Goal: Information Seeking & Learning: Learn about a topic

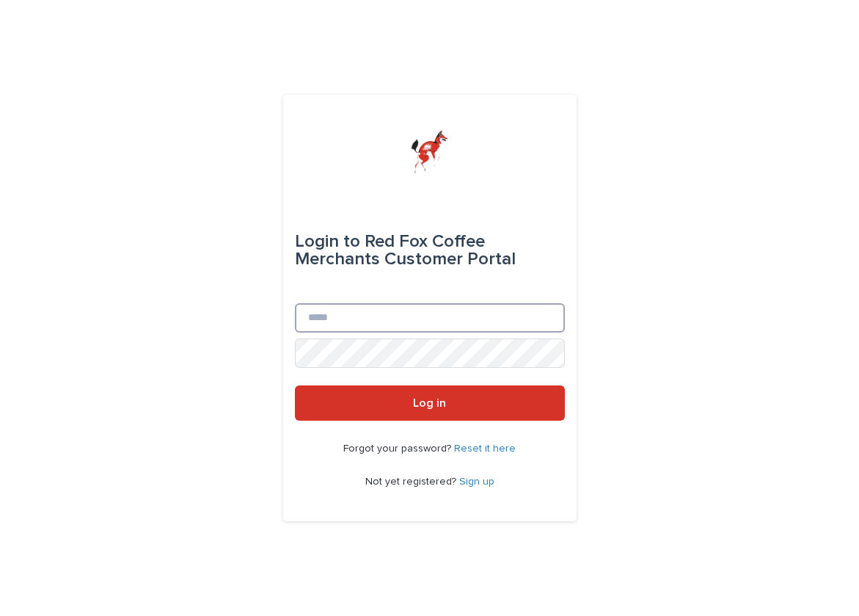
paste input "**********"
type input "**********"
click at [393, 384] on form "**********" at bounding box center [430, 308] width 270 height 223
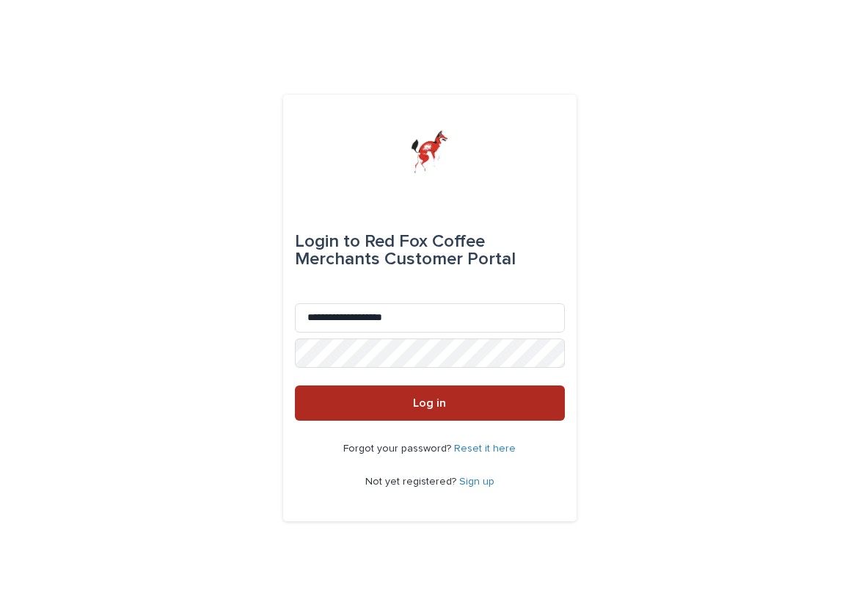
click at [385, 411] on button "Log in" at bounding box center [430, 402] width 270 height 35
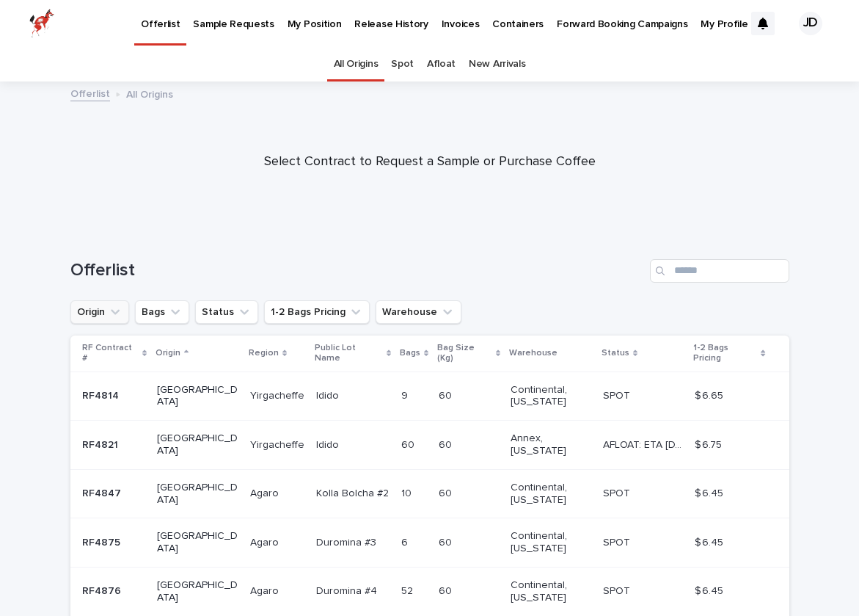
click at [117, 310] on icon "Origin" at bounding box center [115, 312] width 15 height 15
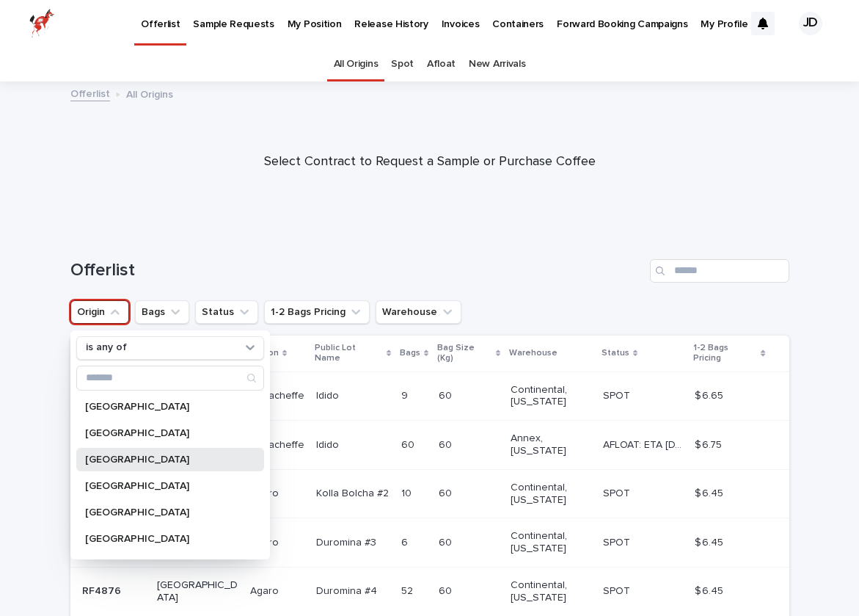
click at [123, 457] on p "[GEOGRAPHIC_DATA]" at bounding box center [163, 459] width 156 height 10
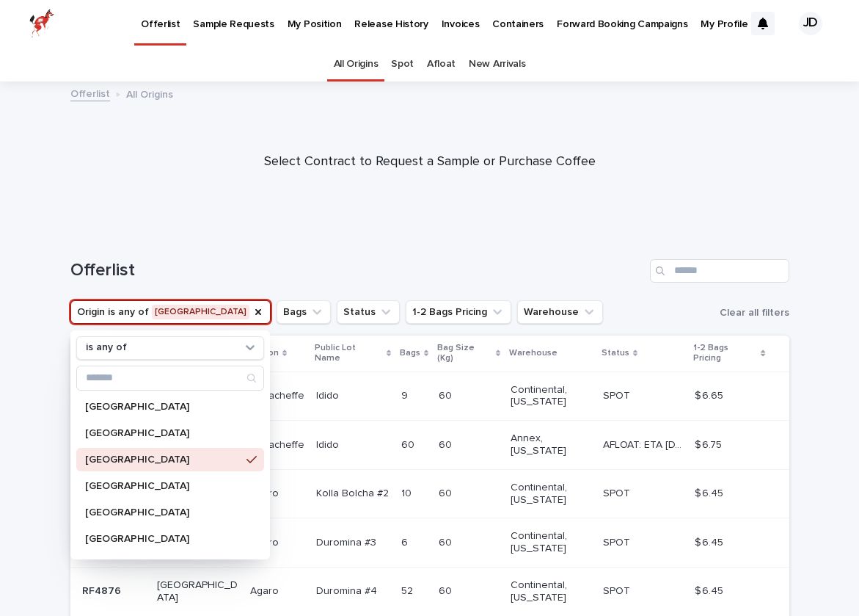
click at [248, 271] on h1 "Offerlist" at bounding box center [357, 270] width 574 height 21
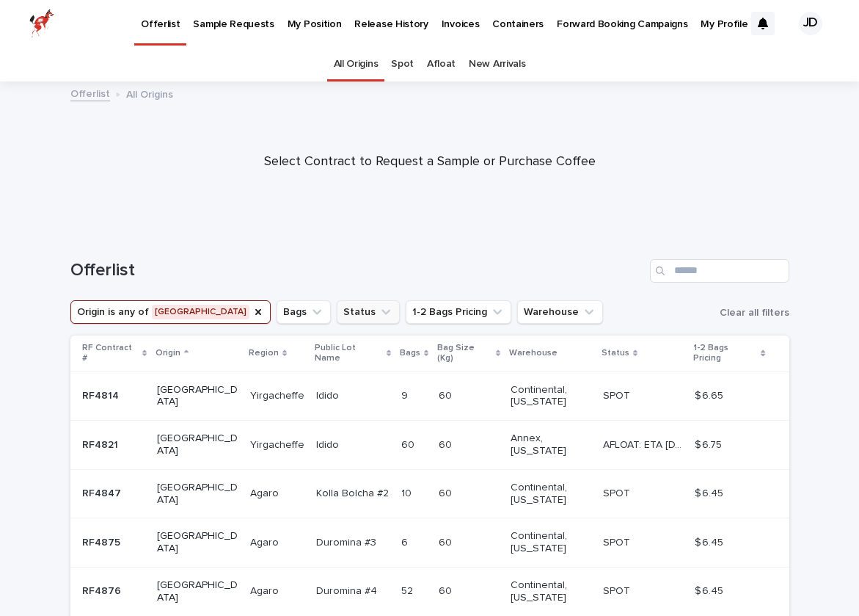
click at [379, 313] on icon "Status" at bounding box center [386, 312] width 15 height 15
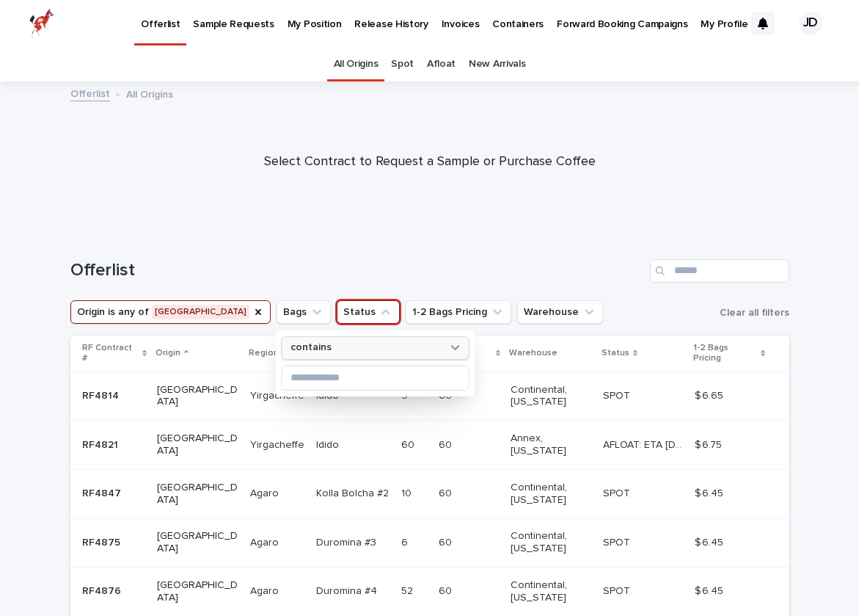
click at [348, 344] on div "contains" at bounding box center [366, 347] width 162 height 15
click at [361, 236] on div "Offerlist" at bounding box center [429, 265] width 719 height 70
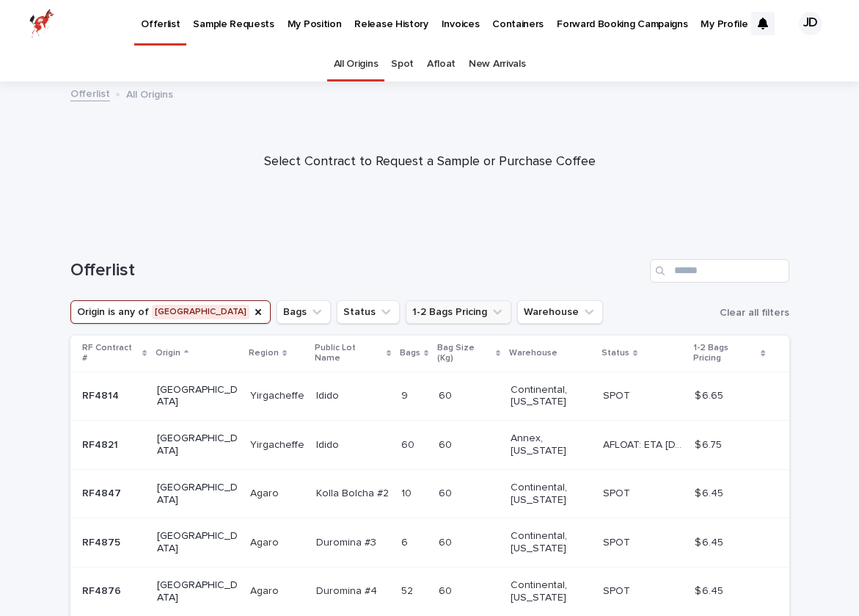
click at [490, 309] on icon "1-2 Bags Pricing" at bounding box center [497, 312] width 15 height 15
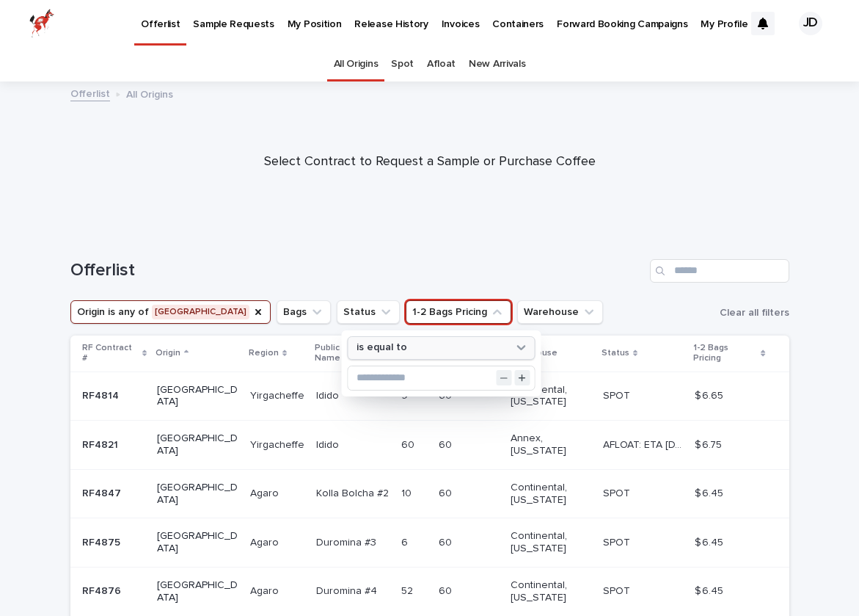
click at [517, 345] on icon at bounding box center [521, 347] width 9 height 5
click at [510, 266] on h1 "Offerlist" at bounding box center [357, 270] width 574 height 21
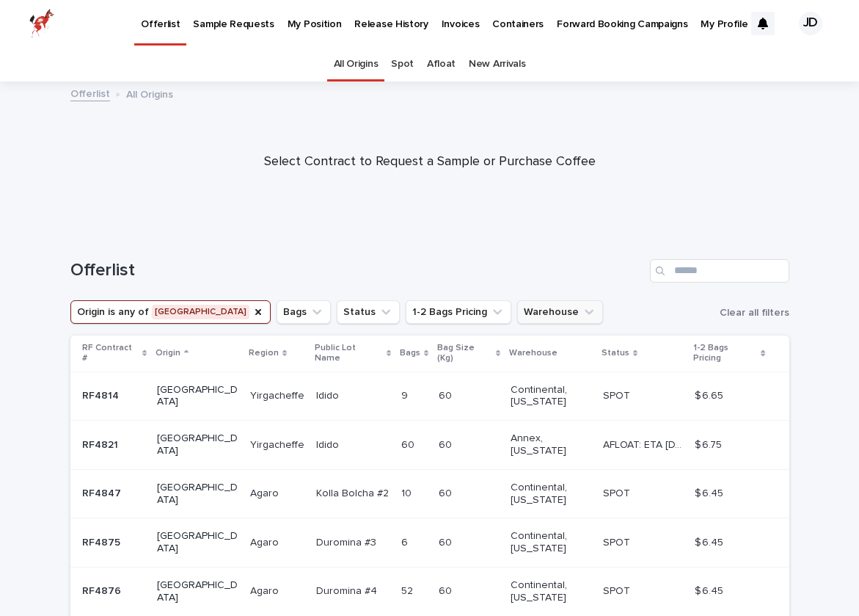
click at [526, 322] on button "Warehouse" at bounding box center [560, 311] width 86 height 23
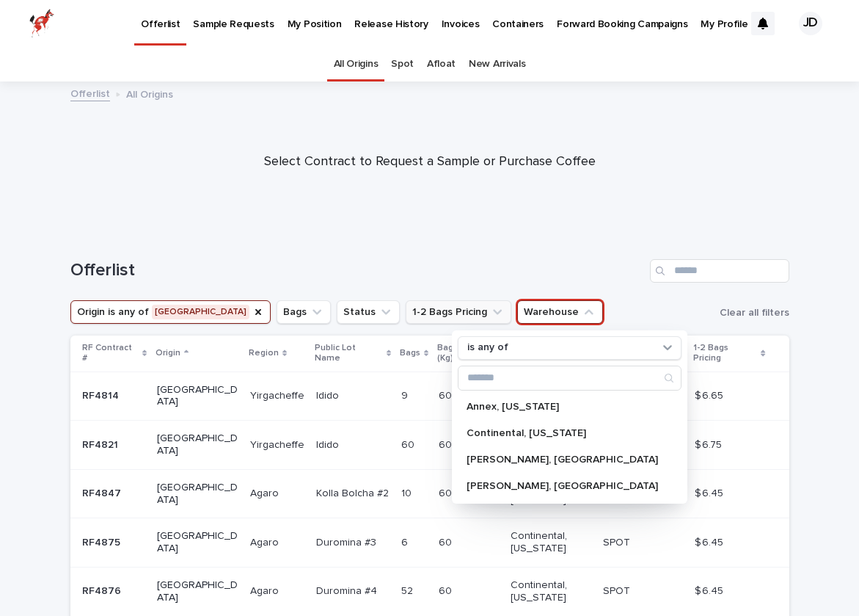
click at [409, 314] on button "1-2 Bags Pricing" at bounding box center [459, 311] width 106 height 23
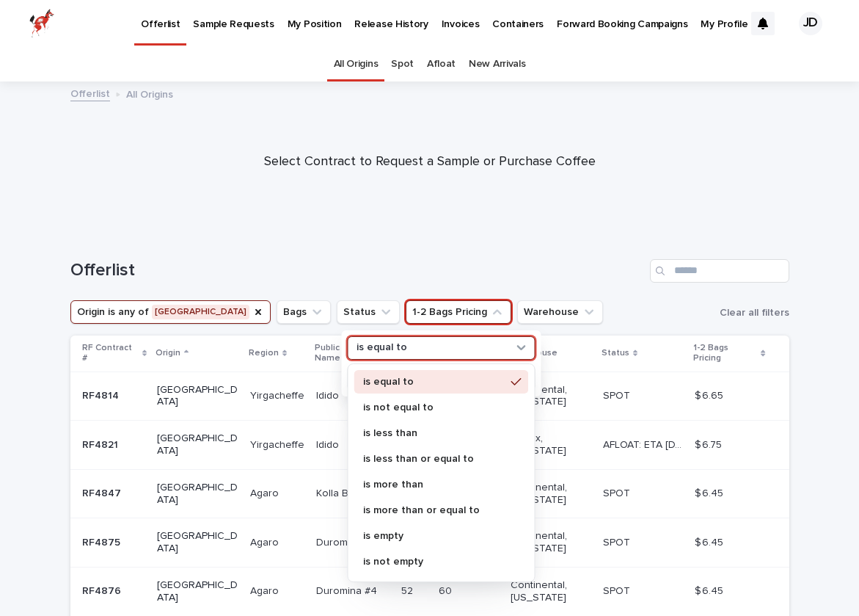
click at [495, 350] on div "is equal to" at bounding box center [432, 347] width 162 height 15
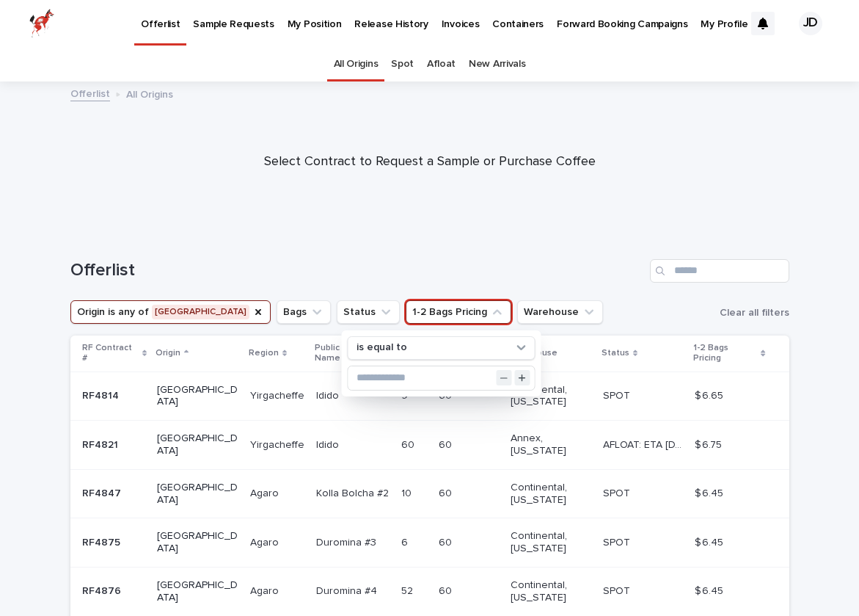
click at [465, 288] on div "Offerlist" at bounding box center [429, 265] width 719 height 70
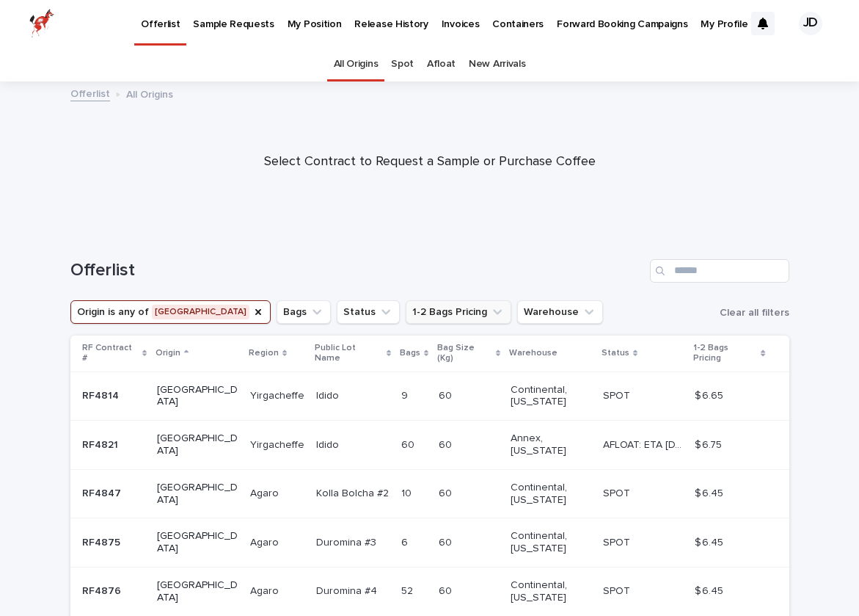
click at [419, 312] on button "1-2 Bags Pricing" at bounding box center [459, 311] width 106 height 23
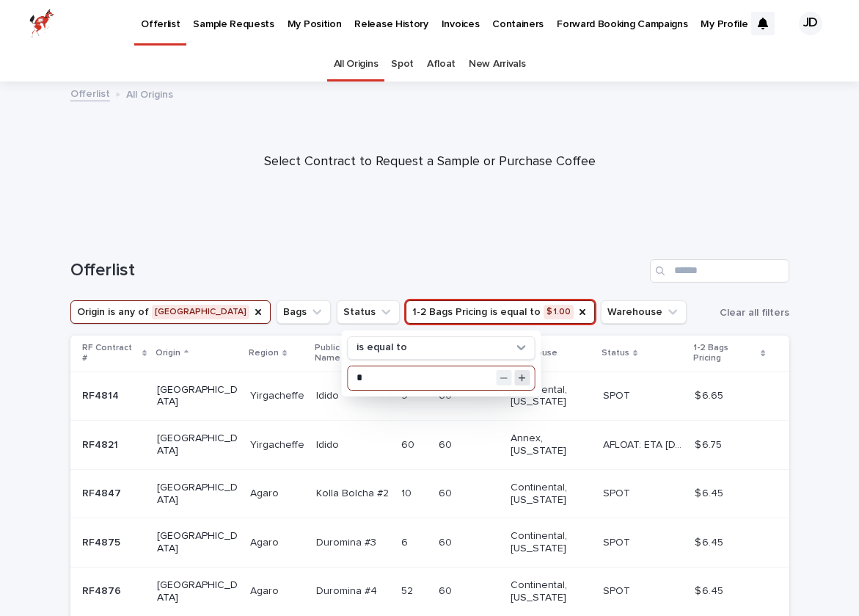
click at [517, 376] on button "Increment value" at bounding box center [521, 377] width 15 height 15
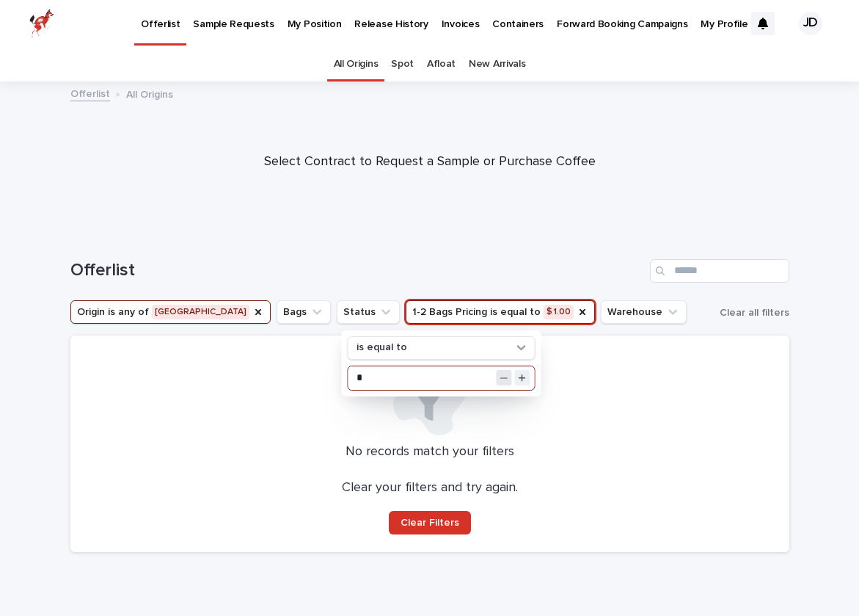
click at [505, 380] on icon "Decrement value" at bounding box center [505, 378] width 8 height 9
type input "**"
click at [499, 379] on button "Decrement value" at bounding box center [503, 377] width 15 height 15
click at [482, 272] on h1 "Offerlist" at bounding box center [357, 270] width 574 height 21
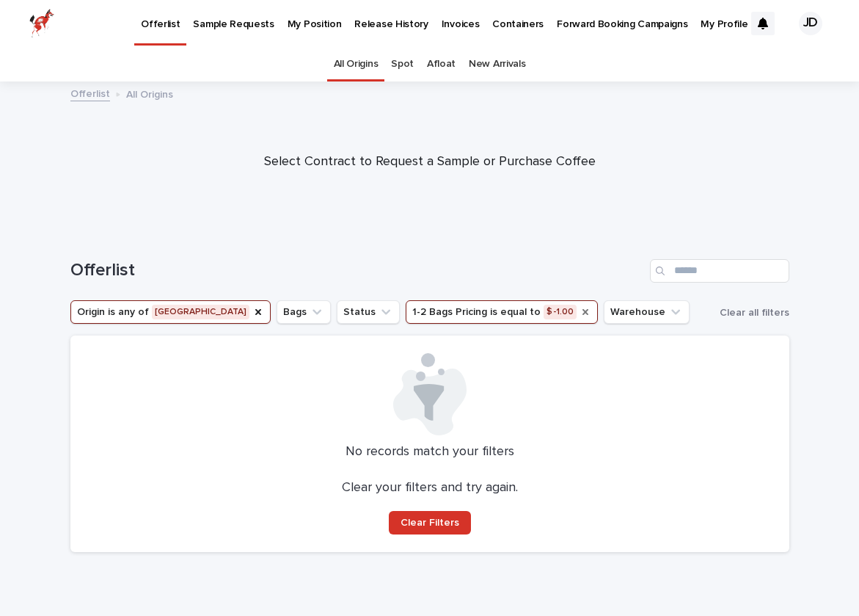
click at [580, 310] on icon "1-2 Bags Pricing" at bounding box center [586, 312] width 12 height 12
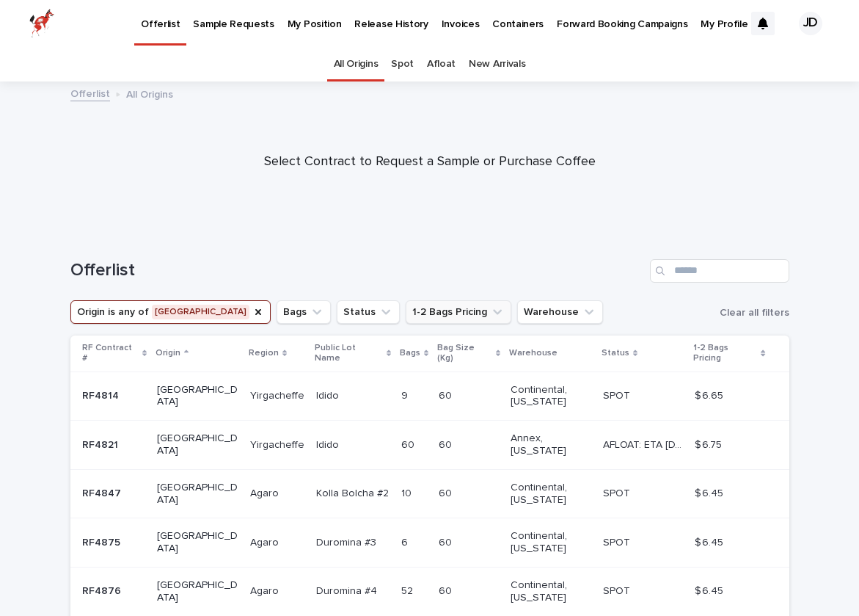
click at [491, 269] on h1 "Offerlist" at bounding box center [357, 270] width 574 height 21
click at [517, 306] on button "Warehouse" at bounding box center [560, 311] width 86 height 23
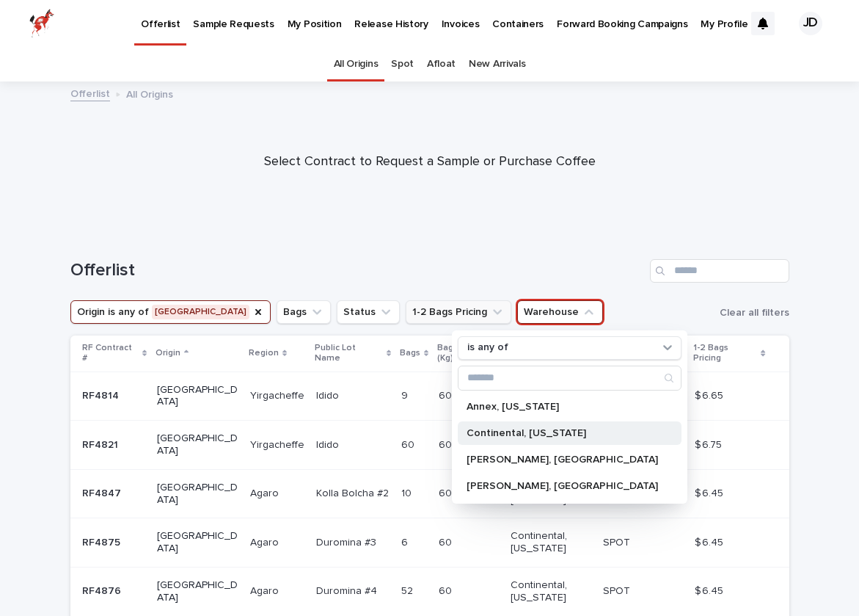
click at [517, 424] on div "Continental, [US_STATE]" at bounding box center [570, 432] width 224 height 23
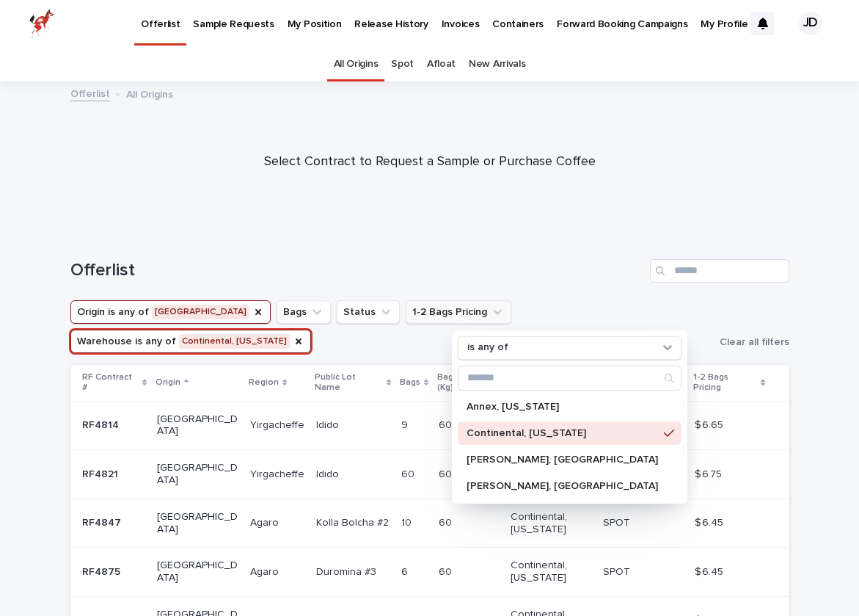
click at [526, 282] on div "Offerlist" at bounding box center [429, 265] width 719 height 70
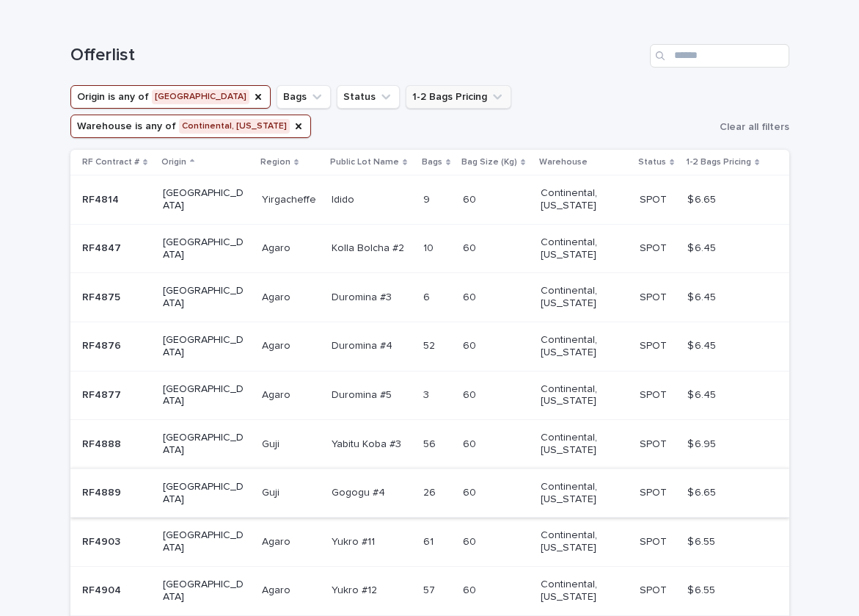
scroll to position [217, 0]
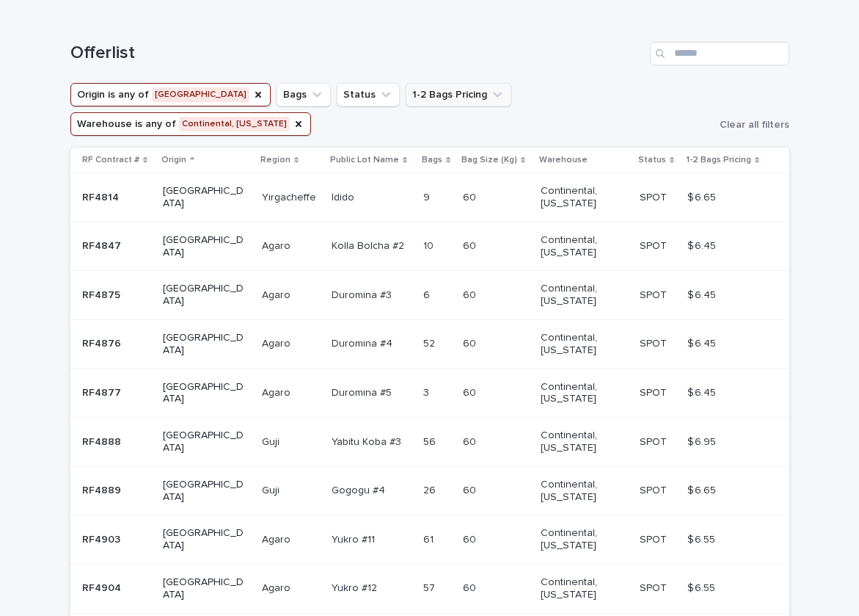
click at [148, 192] on p at bounding box center [116, 198] width 69 height 12
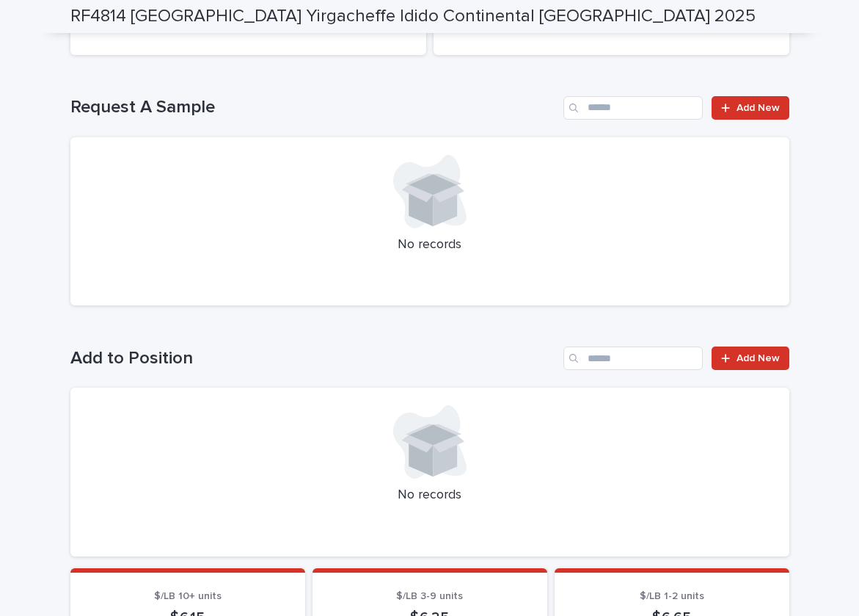
scroll to position [416, 0]
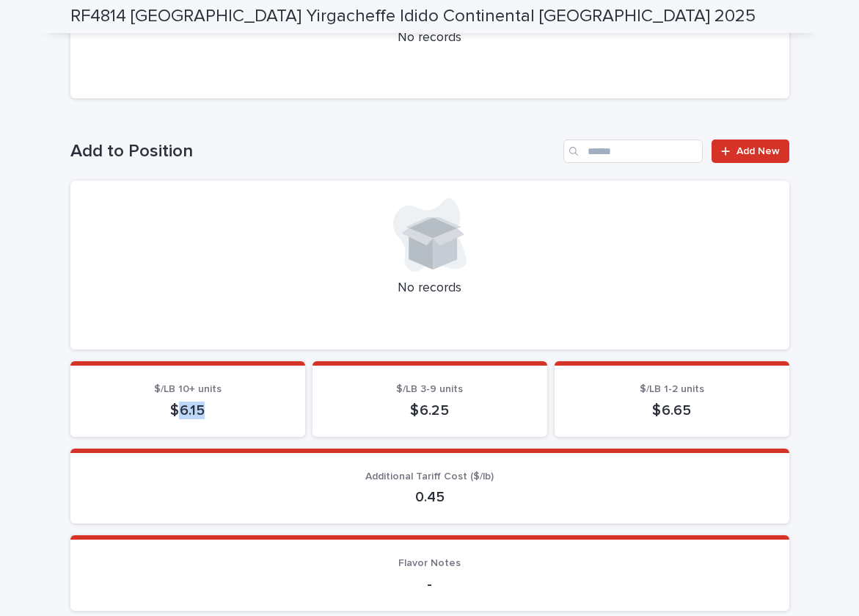
drag, startPoint x: 178, startPoint y: 406, endPoint x: 221, endPoint y: 407, distance: 42.6
click at [221, 407] on p "$ 6.15" at bounding box center [188, 410] width 200 height 18
copy p "6.15"
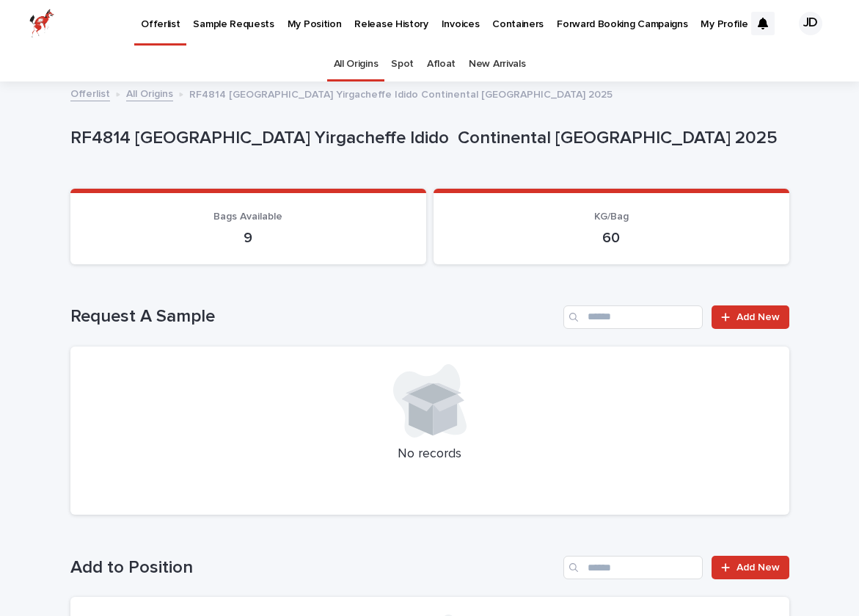
scroll to position [0, 0]
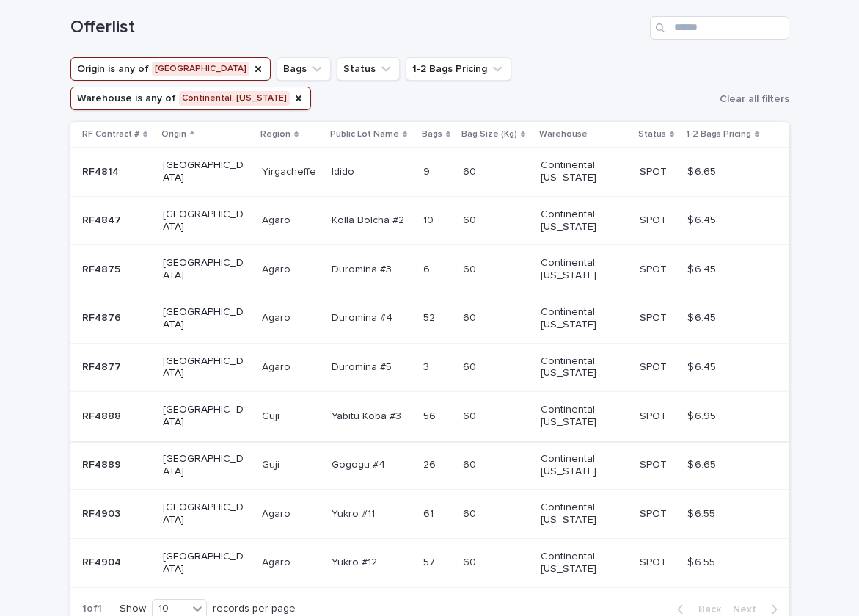
scroll to position [244, 0]
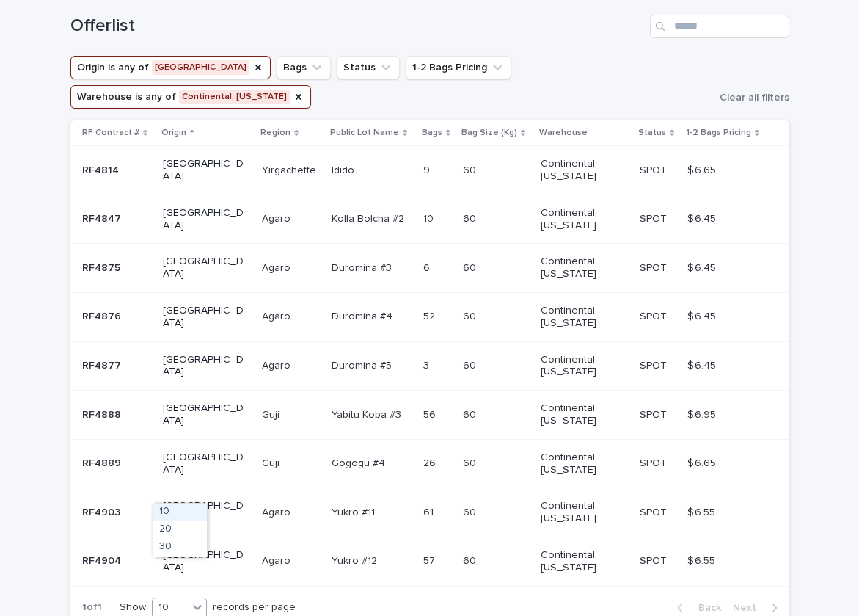
click at [183, 600] on div "10" at bounding box center [170, 607] width 35 height 15
click at [181, 545] on div "30" at bounding box center [180, 548] width 54 height 18
click at [33, 485] on div "Loading... Saving… Loading... Saving… Offerlist Origin is any of [GEOGRAPHIC_DA…" at bounding box center [429, 348] width 859 height 726
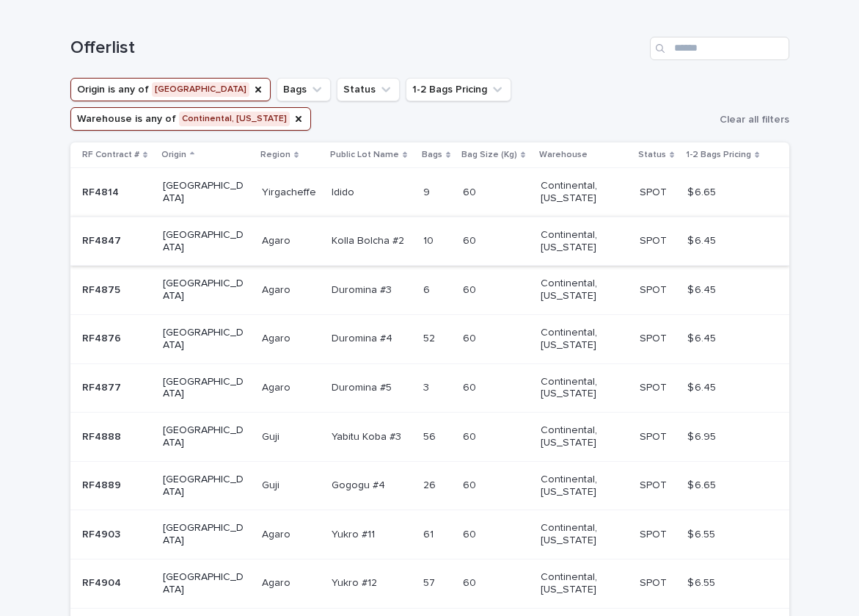
scroll to position [225, 0]
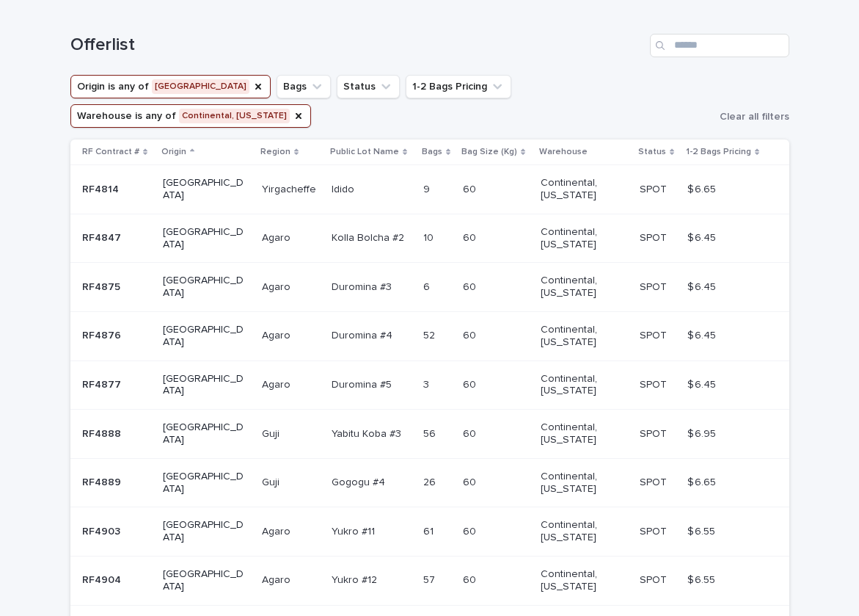
click at [278, 428] on p at bounding box center [291, 434] width 59 height 12
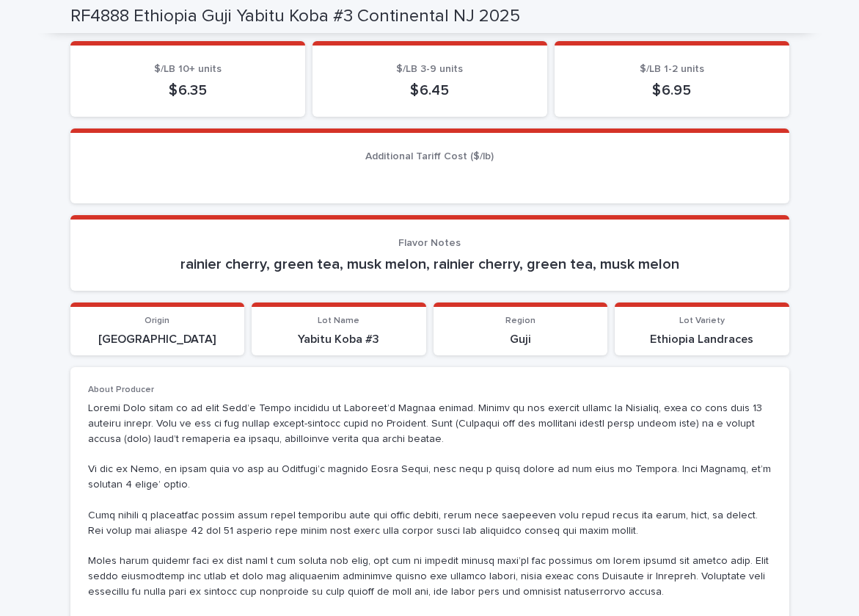
scroll to position [735, 0]
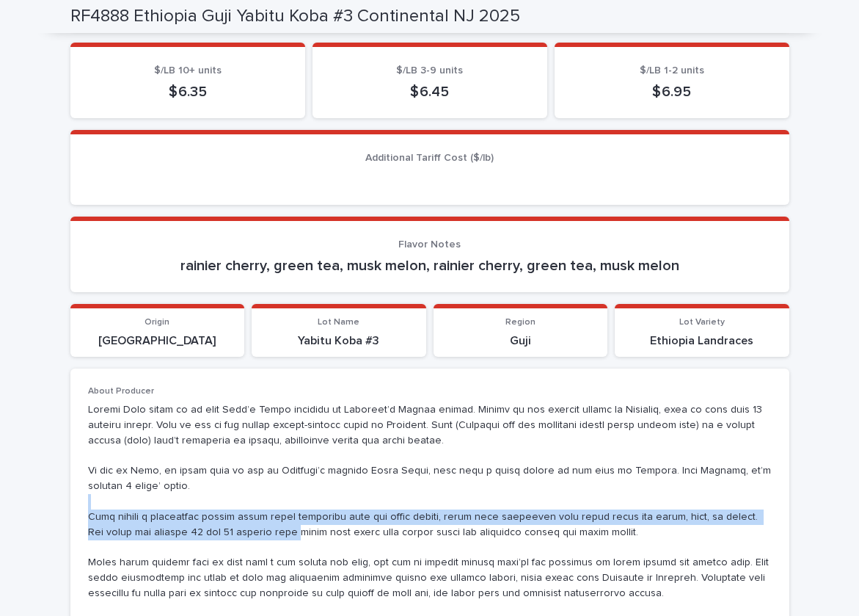
drag, startPoint x: 263, startPoint y: 497, endPoint x: 291, endPoint y: 526, distance: 40.0
click at [291, 526] on p at bounding box center [430, 600] width 684 height 397
drag, startPoint x: 291, startPoint y: 526, endPoint x: 276, endPoint y: 490, distance: 39.5
click at [276, 490] on p at bounding box center [430, 600] width 684 height 397
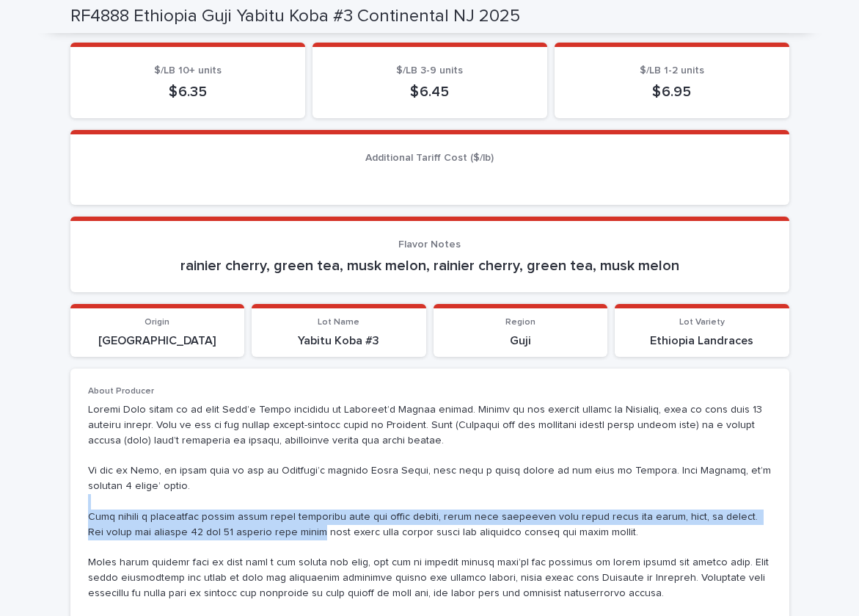
click at [276, 490] on p at bounding box center [430, 600] width 684 height 397
drag, startPoint x: 276, startPoint y: 490, endPoint x: 286, endPoint y: 526, distance: 37.4
click at [286, 526] on p at bounding box center [430, 600] width 684 height 397
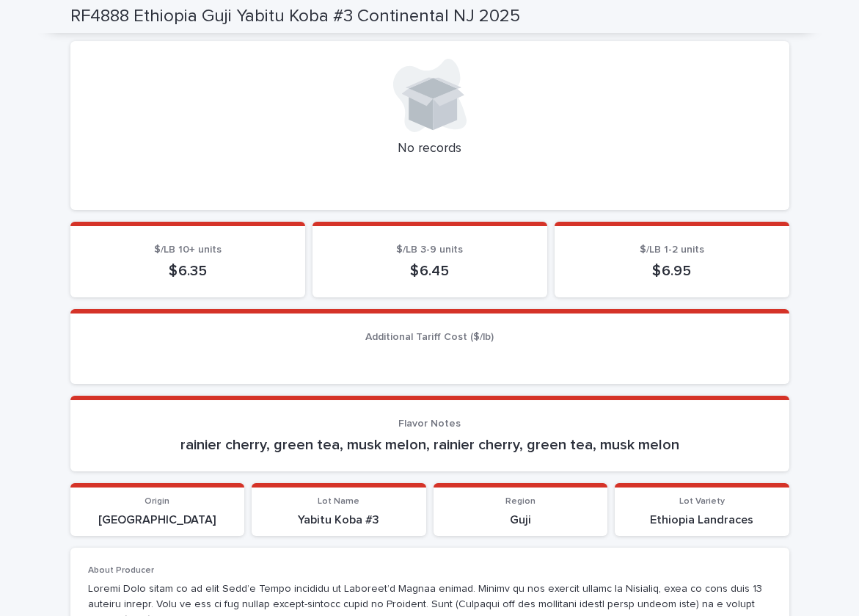
scroll to position [539, 0]
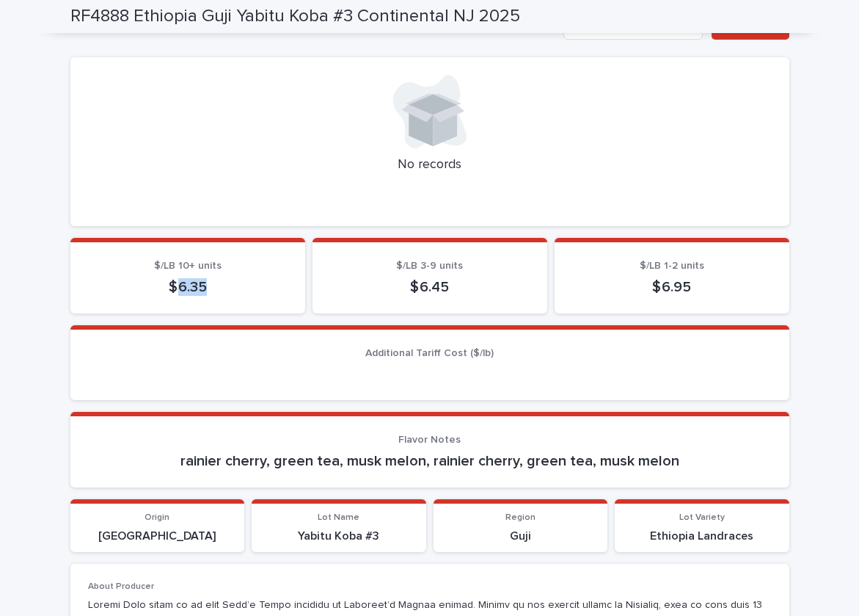
drag, startPoint x: 179, startPoint y: 284, endPoint x: 230, endPoint y: 284, distance: 50.6
click at [230, 284] on p "$ 6.35" at bounding box center [188, 287] width 200 height 18
copy p "6.35"
click at [183, 283] on p "$ 6.35" at bounding box center [188, 287] width 200 height 18
drag, startPoint x: 183, startPoint y: 283, endPoint x: 204, endPoint y: 283, distance: 20.6
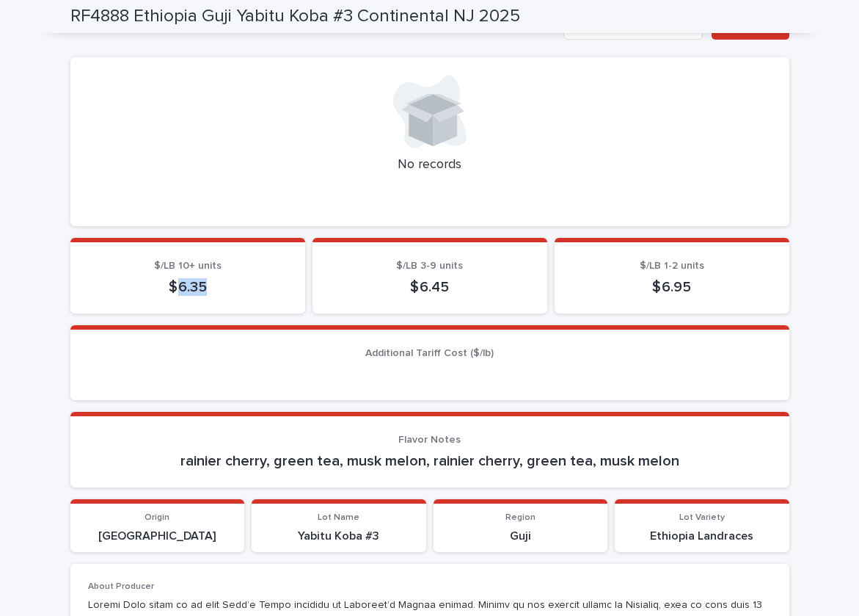
click at [204, 283] on p "$ 6.35" at bounding box center [188, 287] width 200 height 18
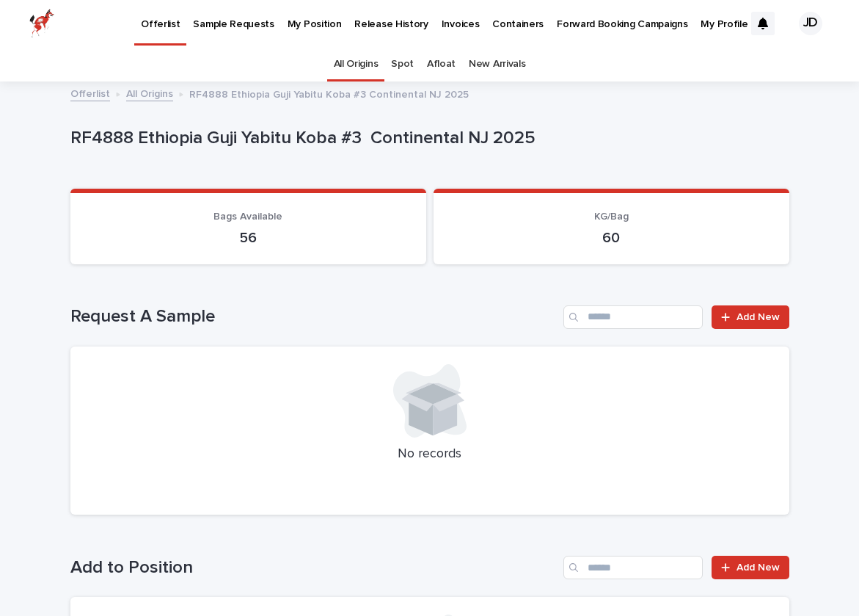
scroll to position [0, 0]
click at [495, 54] on link "New Arrivals" at bounding box center [497, 64] width 57 height 34
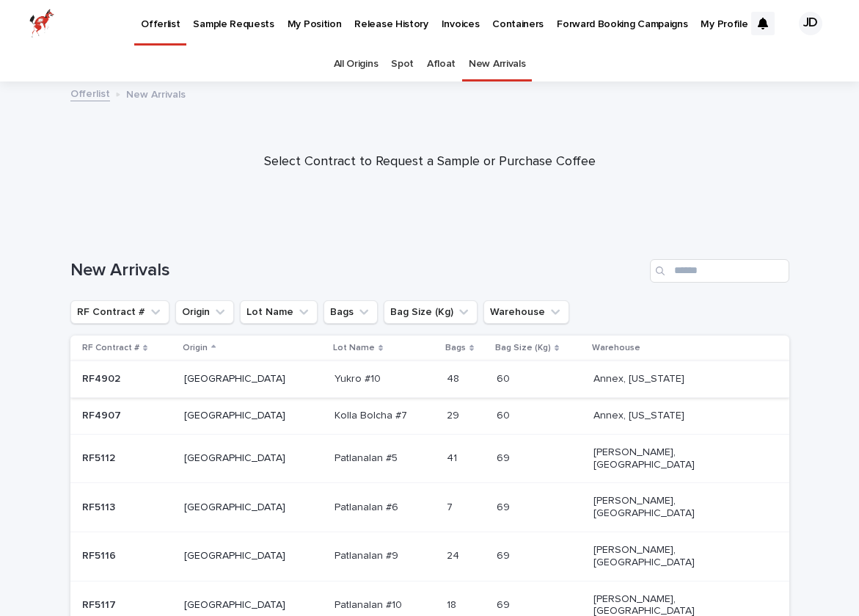
scroll to position [9, 0]
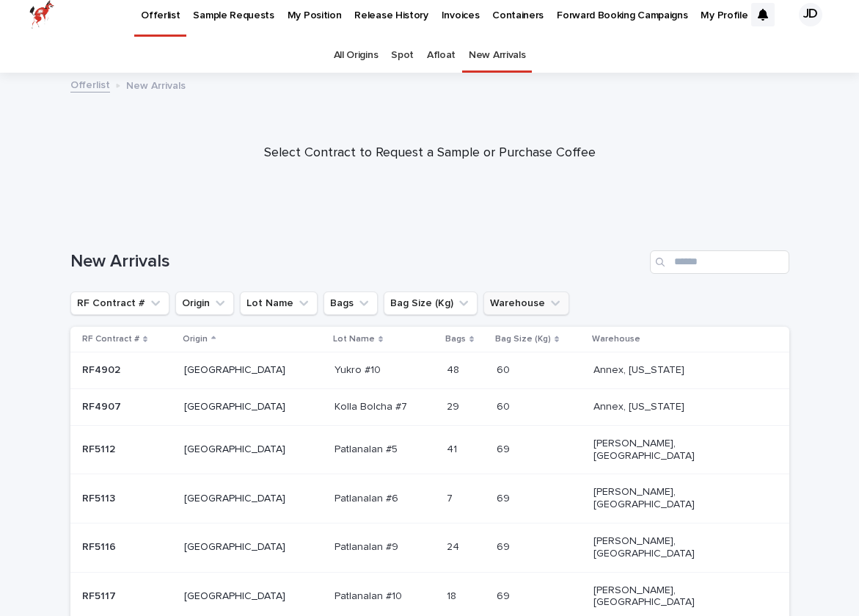
click at [498, 300] on button "Warehouse" at bounding box center [527, 302] width 86 height 23
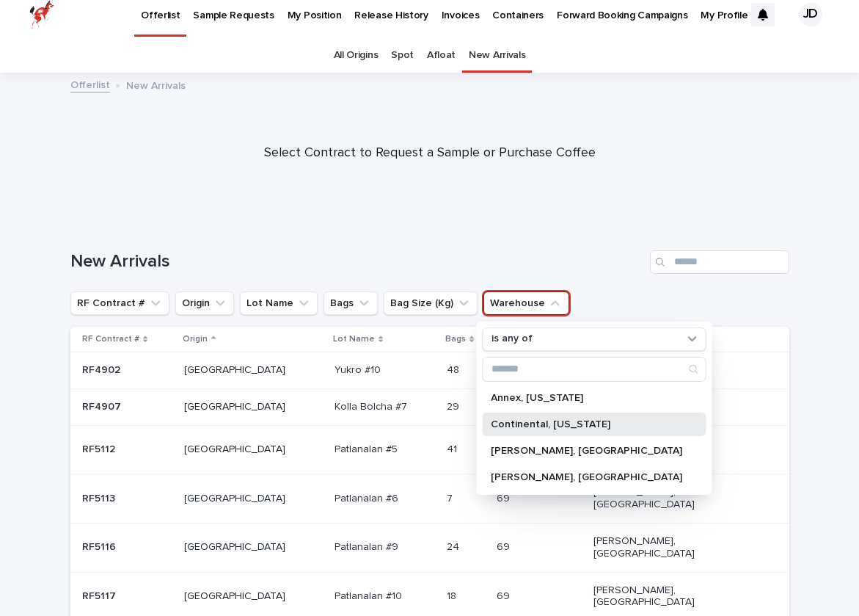
click at [511, 419] on p "Continental, [US_STATE]" at bounding box center [587, 424] width 192 height 10
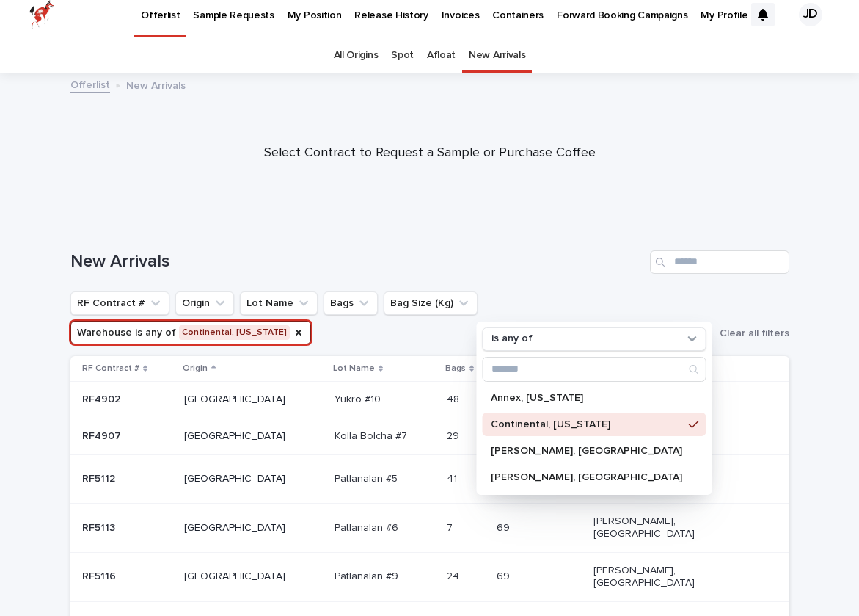
click at [470, 250] on div "New Arrivals" at bounding box center [429, 261] width 719 height 23
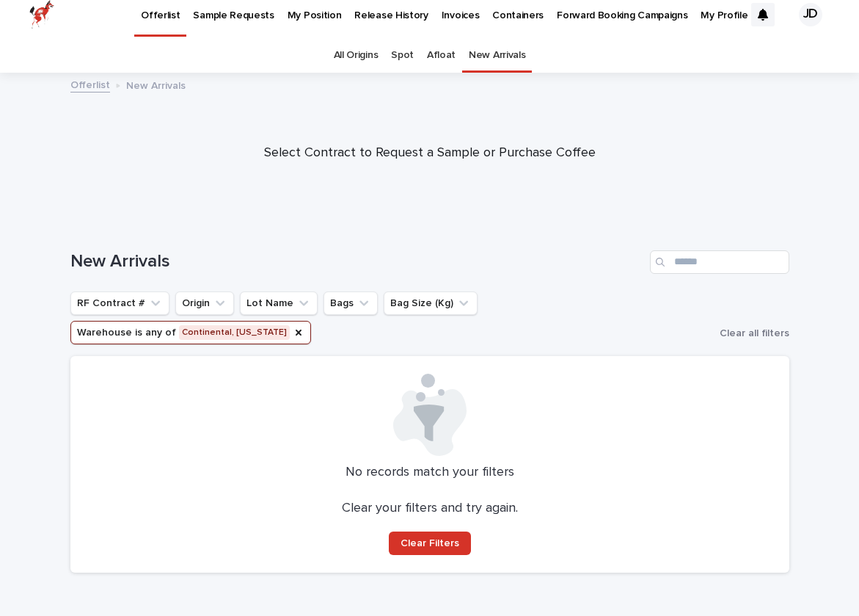
click at [18, 306] on div "Loading... Saving… Loading... Saving… New Arrivals RF Contract # Origin Lot Nam…" at bounding box center [429, 439] width 859 height 437
drag, startPoint x: 26, startPoint y: 291, endPoint x: 87, endPoint y: 162, distance: 142.2
click at [87, 163] on div "Offerlist Sample Requests My Position Release History Invoices Containers Forwa…" at bounding box center [429, 324] width 859 height 666
click at [87, 162] on div "Select Contract to Request a Sample or Purchase Coffee" at bounding box center [429, 153] width 859 height 43
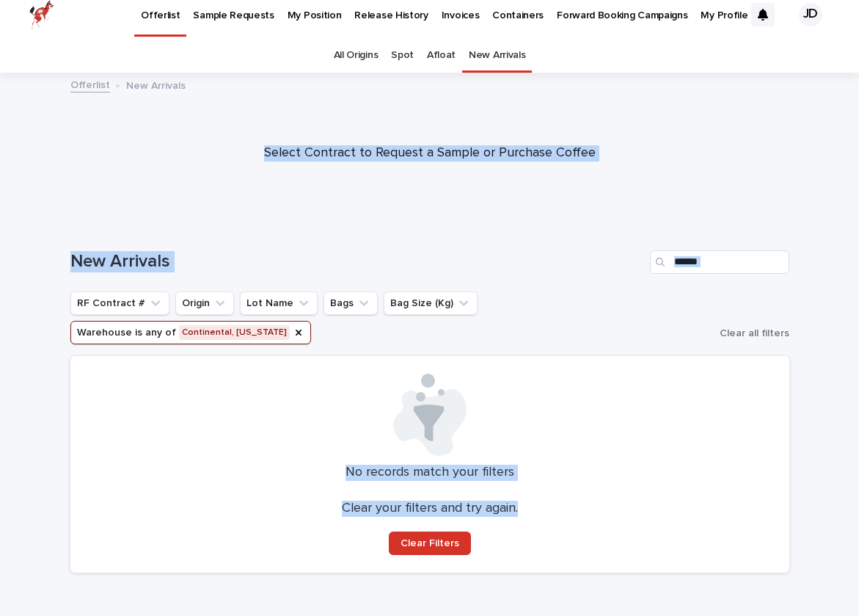
drag, startPoint x: 113, startPoint y: 109, endPoint x: 225, endPoint y: 507, distance: 413.9
click at [226, 507] on div "Offerlist Sample Requests My Position Release History Invoices Containers Forwa…" at bounding box center [429, 324] width 859 height 666
click at [225, 507] on div "Clear your filters and try again. Clear Filters" at bounding box center [430, 528] width 684 height 54
drag, startPoint x: 225, startPoint y: 507, endPoint x: 199, endPoint y: 200, distance: 308.6
click at [199, 200] on div "Offerlist Sample Requests My Position Release History Invoices Containers Forwa…" at bounding box center [429, 324] width 859 height 666
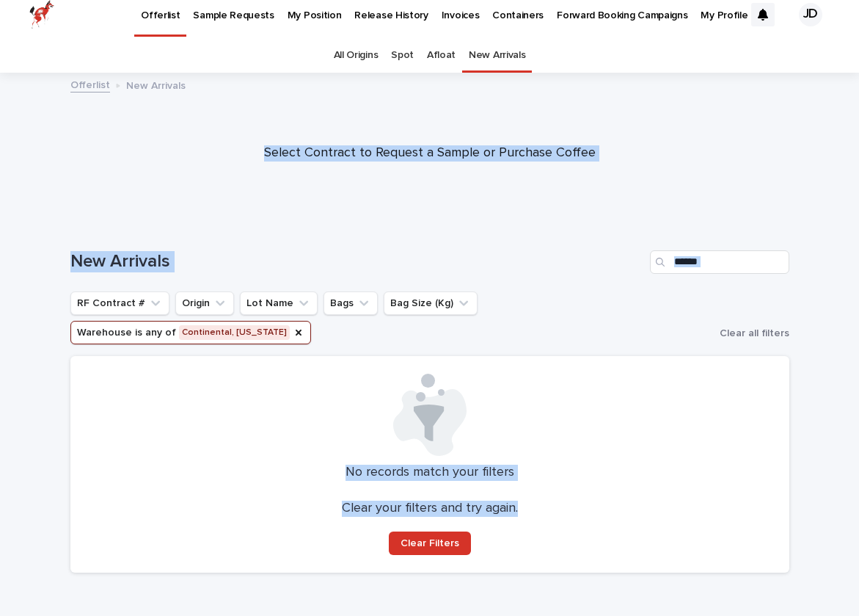
click at [199, 200] on div at bounding box center [429, 146] width 859 height 147
drag, startPoint x: 199, startPoint y: 200, endPoint x: 559, endPoint y: 573, distance: 518.6
click at [559, 573] on div "Offerlist Sample Requests My Position Release History Invoices Containers Forwa…" at bounding box center [429, 324] width 859 height 666
click at [559, 573] on div "Loading... Saving… Loading... Saving… New Arrivals RF Contract # Origin Lot Nam…" at bounding box center [430, 421] width 734 height 400
drag, startPoint x: 559, startPoint y: 573, endPoint x: 258, endPoint y: 137, distance: 530.3
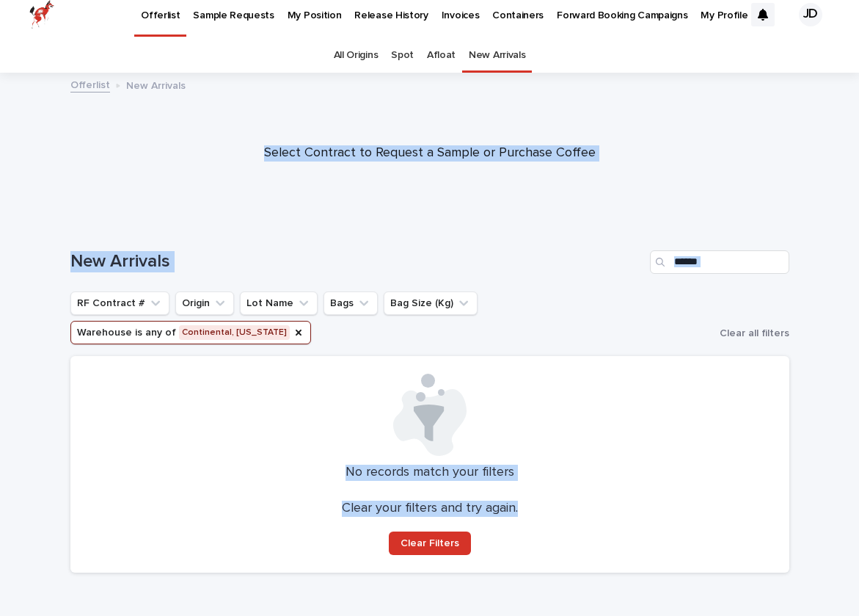
click at [258, 137] on div "Offerlist Sample Requests My Position Release History Invoices Containers Forwa…" at bounding box center [429, 324] width 859 height 666
click at [258, 137] on div "Select Contract to Request a Sample or Purchase Coffee" at bounding box center [429, 153] width 859 height 43
drag, startPoint x: 258, startPoint y: 137, endPoint x: 592, endPoint y: 531, distance: 516.6
click at [592, 531] on div "Offerlist Sample Requests My Position Release History Invoices Containers Forwa…" at bounding box center [429, 324] width 859 height 666
click at [592, 531] on div "No records match your filters Clear your filters and try again. Clear Filters" at bounding box center [429, 464] width 719 height 217
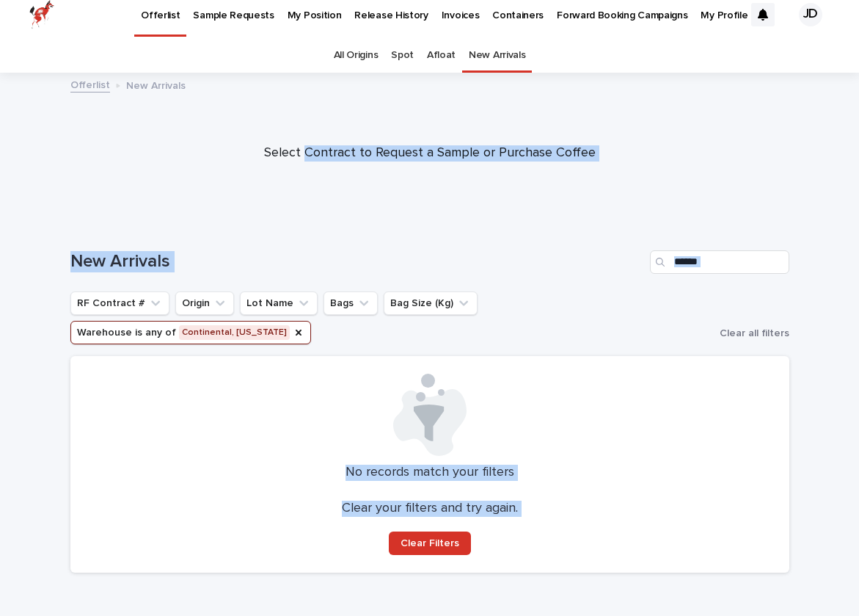
drag, startPoint x: 592, startPoint y: 531, endPoint x: 317, endPoint y: 150, distance: 469.5
click at [318, 150] on div "Offerlist Sample Requests My Position Release History Invoices Containers Forwa…" at bounding box center [429, 324] width 859 height 666
click at [317, 150] on p "Select Contract to Request a Sample or Purchase Coffee" at bounding box center [430, 153] width 587 height 16
drag, startPoint x: 293, startPoint y: 115, endPoint x: 606, endPoint y: 553, distance: 538.7
click at [606, 553] on div "Offerlist Sample Requests My Position Release History Invoices Containers Forwa…" at bounding box center [429, 324] width 859 height 666
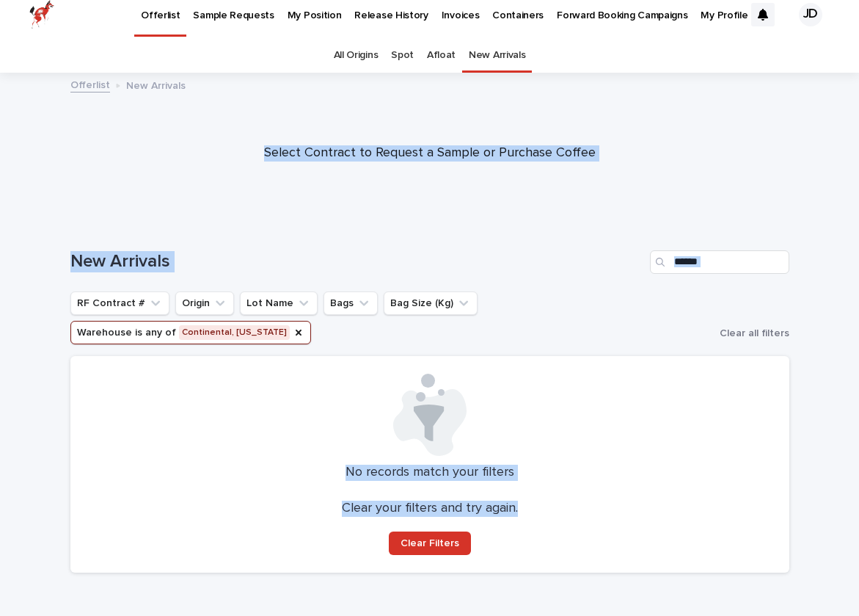
click at [604, 550] on div "New Arrivals RF Contract # Origin Lot Name Bags Bag Size (Kg) Warehouse is any …" at bounding box center [429, 402] width 719 height 363
drag, startPoint x: 604, startPoint y: 550, endPoint x: 322, endPoint y: 145, distance: 493.5
click at [322, 145] on div "Offerlist Sample Requests My Position Release History Invoices Containers Forwa…" at bounding box center [429, 324] width 859 height 666
click at [322, 145] on p "Select Contract to Request a Sample or Purchase Coffee" at bounding box center [430, 153] width 587 height 16
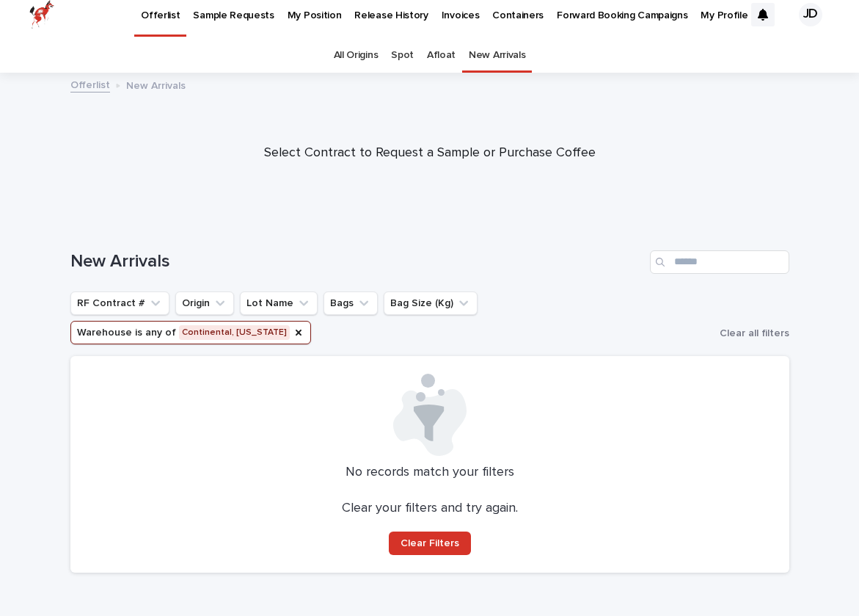
click at [530, 139] on div "Select Contract to Request a Sample or Purchase Coffee" at bounding box center [429, 153] width 859 height 43
click at [154, 11] on p "Offerlist" at bounding box center [160, 6] width 39 height 31
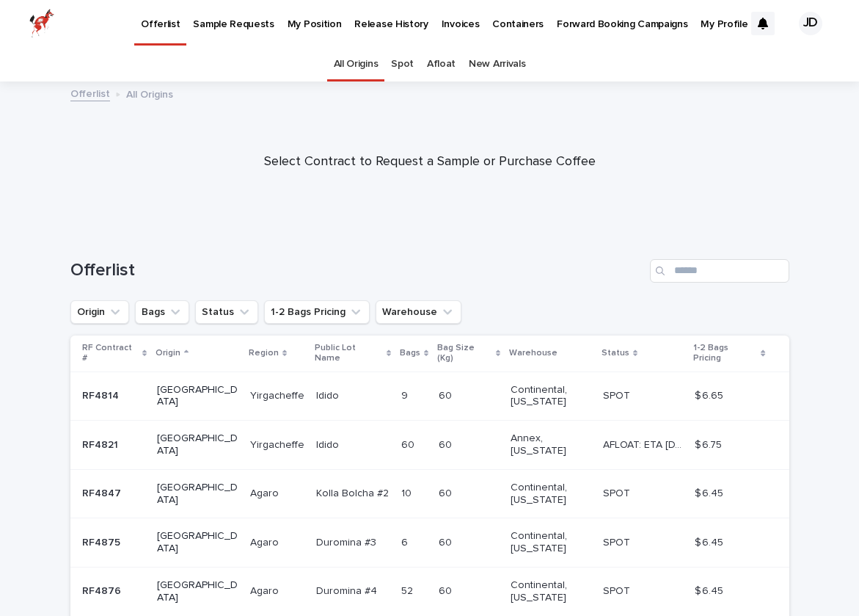
click at [169, 182] on div "Select Contract to Request a Sample or Purchase Coffee" at bounding box center [429, 162] width 859 height 43
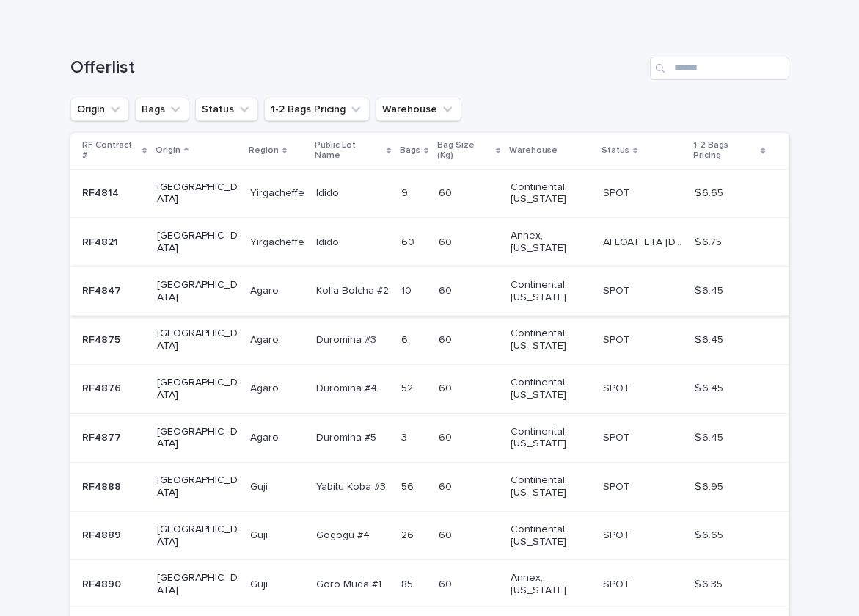
scroll to position [142, 0]
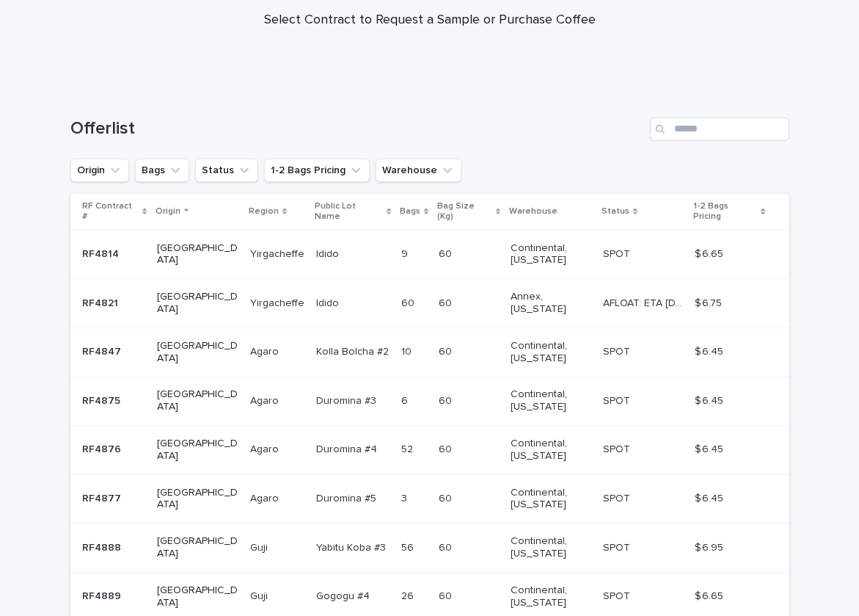
click at [65, 328] on div "Loading... Saving… Loading... Saving… Offerlist Origin Bags Status 1-2 Bags Pri…" at bounding box center [430, 447] width 734 height 719
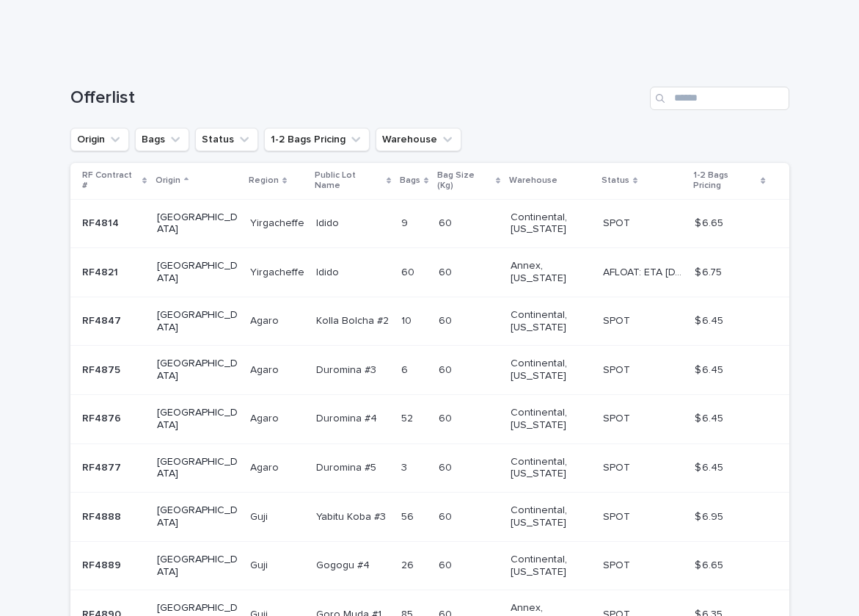
scroll to position [177, 0]
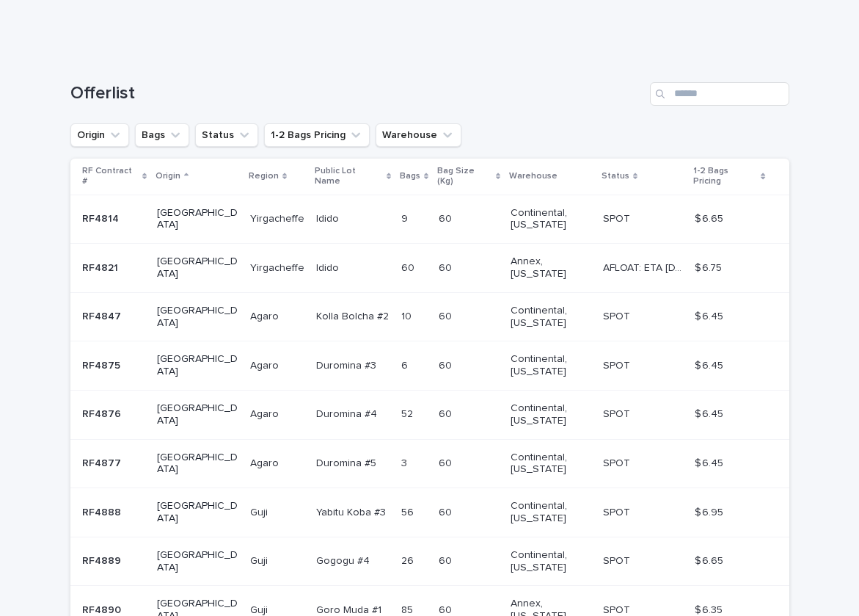
click at [481, 261] on table "RF Contract # Origin Region Public Lot Name Bags Bag Size (Kg) Warehouse Status…" at bounding box center [429, 422] width 719 height 526
click at [481, 254] on table "RF Contract # Origin Region Public Lot Name Bags Bag Size (Kg) Warehouse Status…" at bounding box center [429, 422] width 719 height 526
click at [503, 214] on table "RF Contract # Origin Region Public Lot Name Bags Bag Size (Kg) Warehouse Status…" at bounding box center [429, 422] width 719 height 526
click at [113, 210] on p "RF4814" at bounding box center [102, 217] width 40 height 15
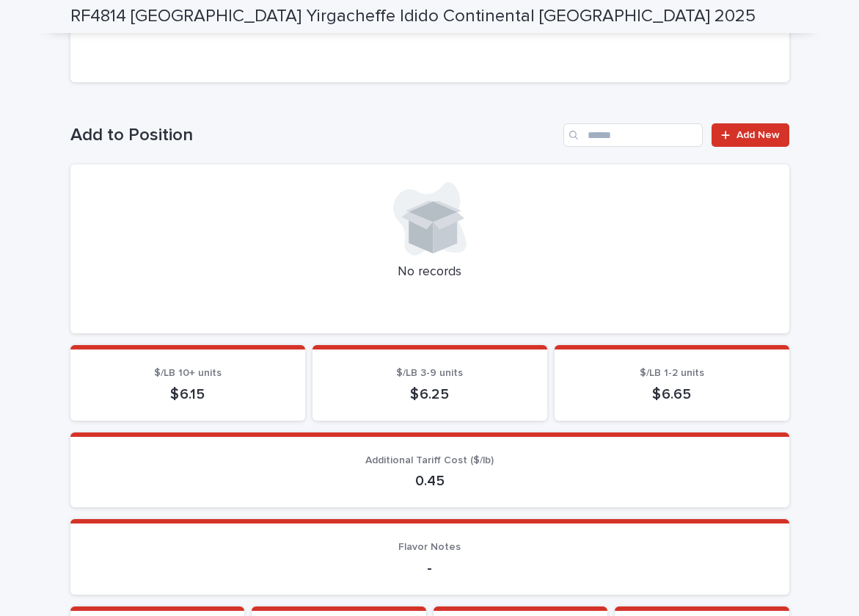
scroll to position [439, 0]
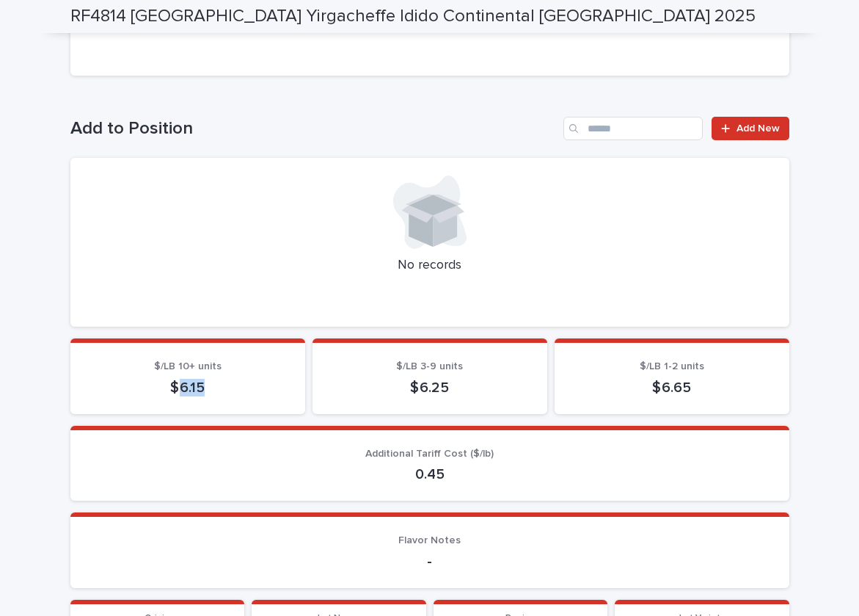
drag, startPoint x: 183, startPoint y: 382, endPoint x: 208, endPoint y: 383, distance: 25.0
click at [208, 383] on p "$ 6.15" at bounding box center [188, 388] width 200 height 18
copy p "6.15"
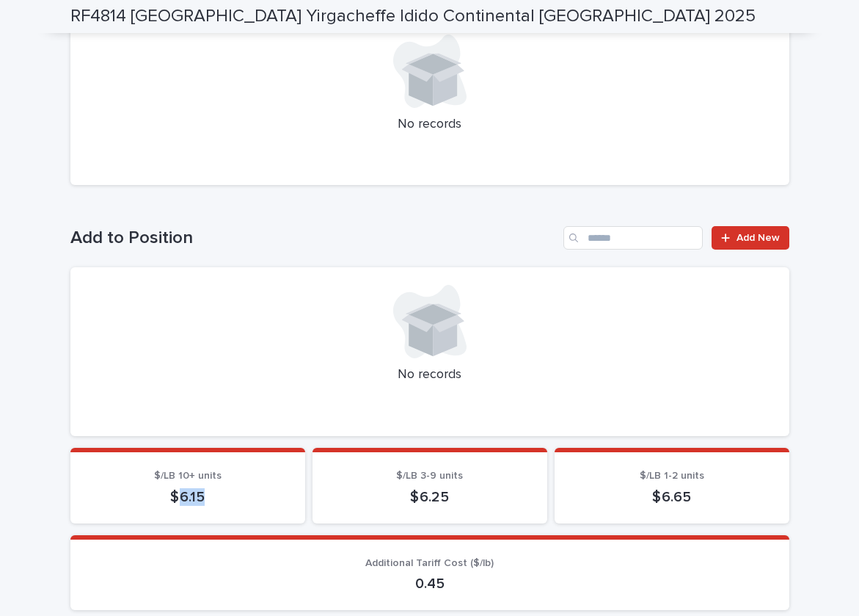
scroll to position [315, 0]
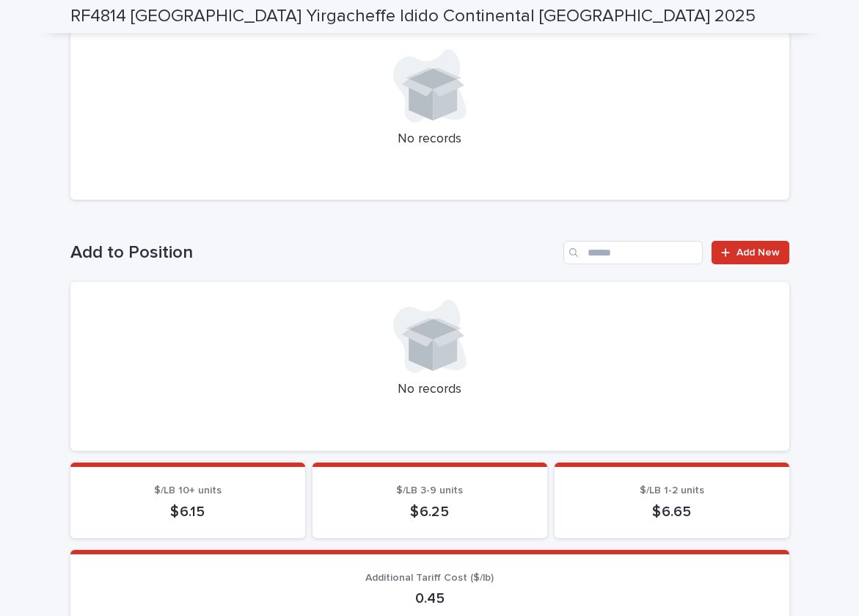
click at [114, 437] on div "No records" at bounding box center [429, 366] width 719 height 169
drag, startPoint x: 183, startPoint y: 507, endPoint x: 211, endPoint y: 507, distance: 28.6
click at [211, 507] on p "$ 6.15" at bounding box center [188, 512] width 200 height 18
copy p "6.15"
drag, startPoint x: 422, startPoint y: 594, endPoint x: 457, endPoint y: 593, distance: 34.5
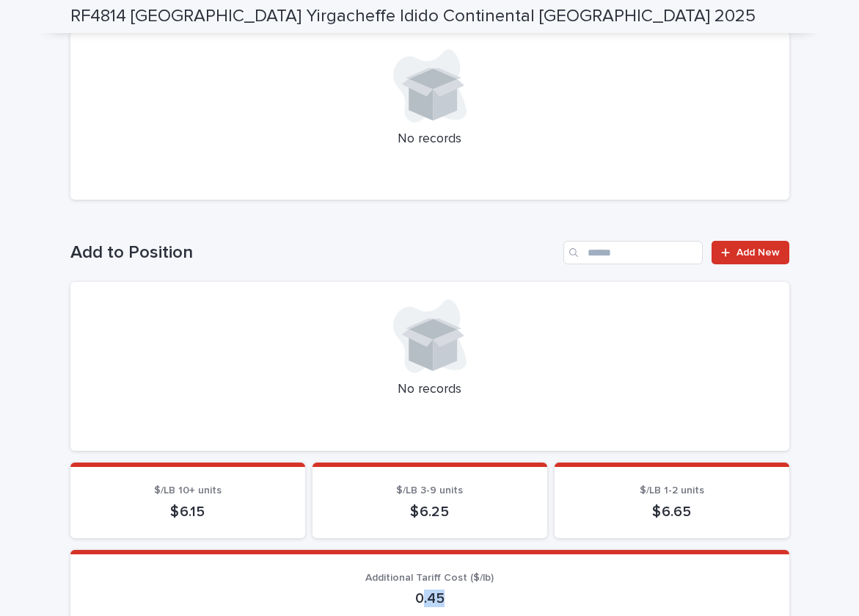
click at [457, 594] on p "0.45" at bounding box center [430, 598] width 684 height 18
copy p ".45"
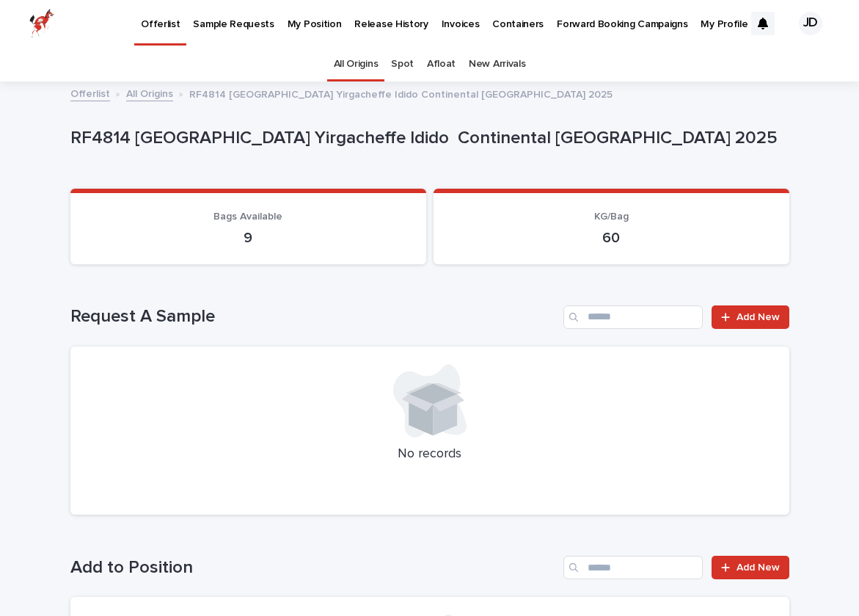
scroll to position [0, 0]
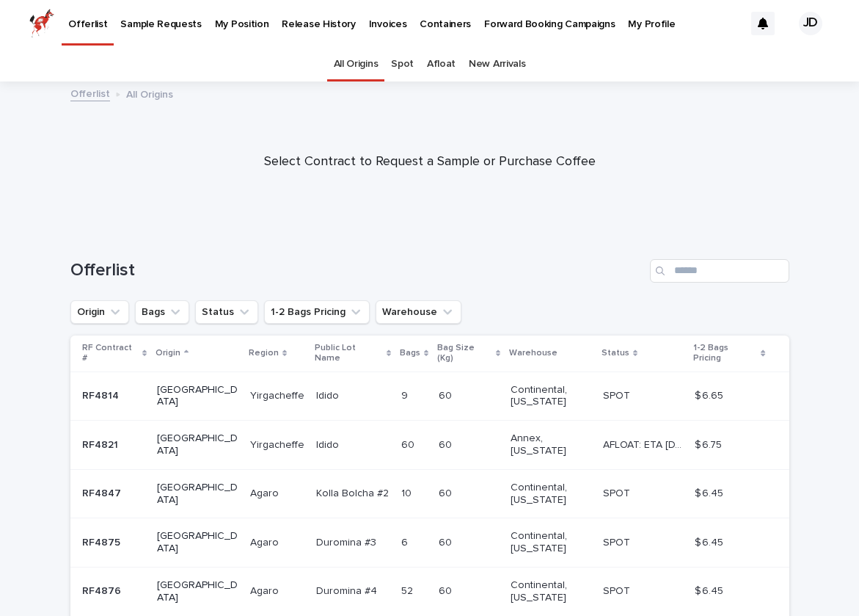
scroll to position [47, 0]
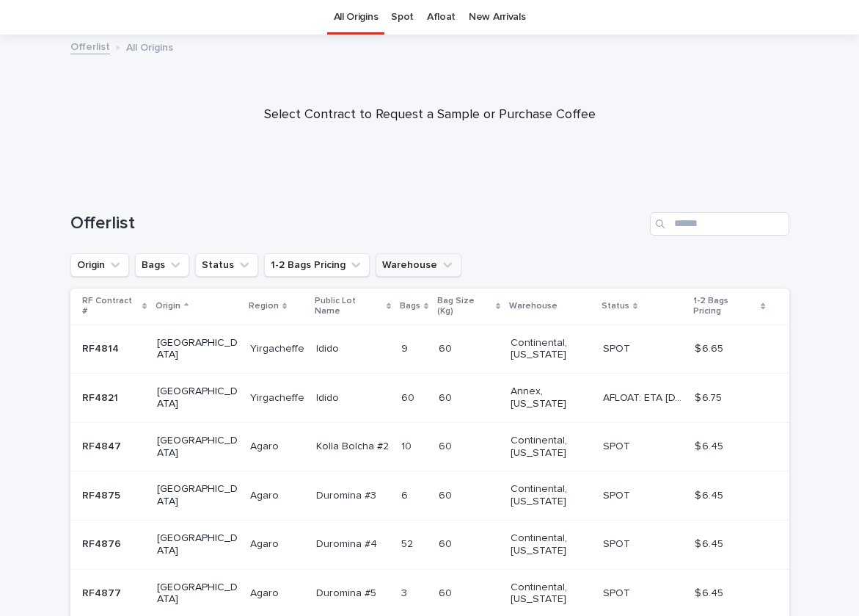
click at [418, 271] on button "Warehouse" at bounding box center [419, 264] width 86 height 23
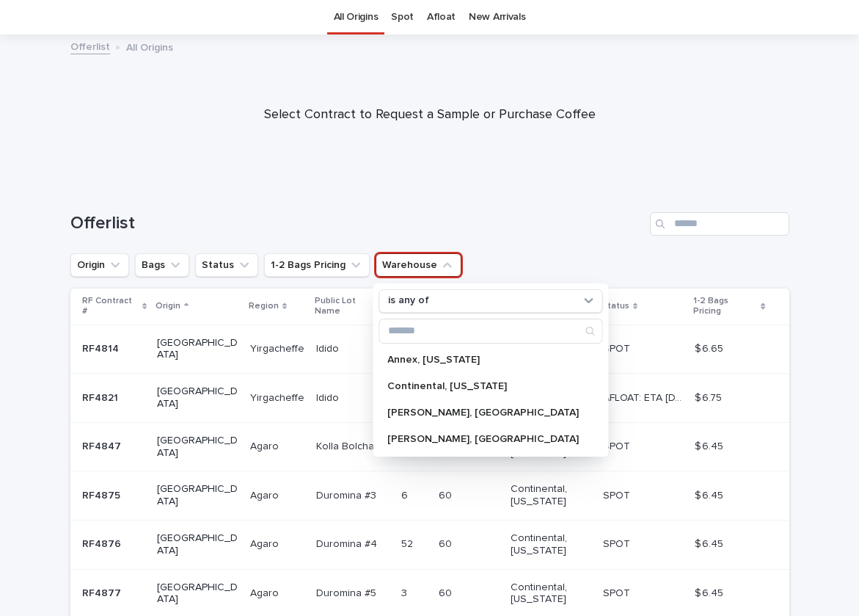
click at [466, 167] on div at bounding box center [429, 108] width 859 height 147
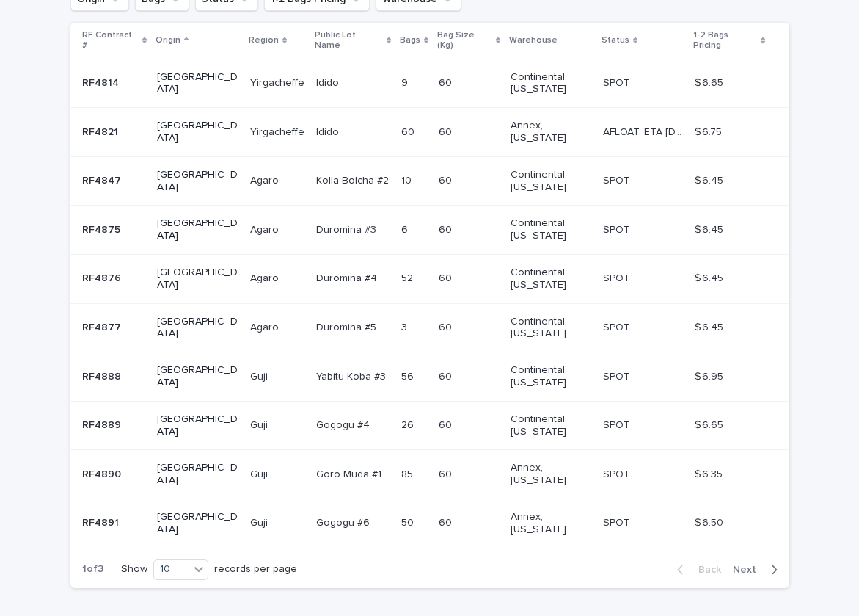
scroll to position [312, 0]
click at [603, 466] on p "SPOT" at bounding box center [618, 473] width 30 height 15
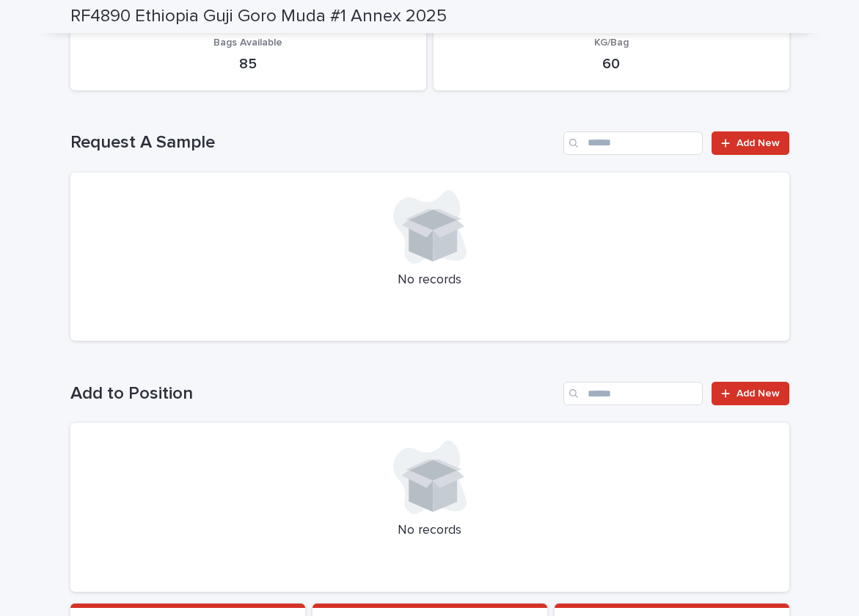
scroll to position [396, 0]
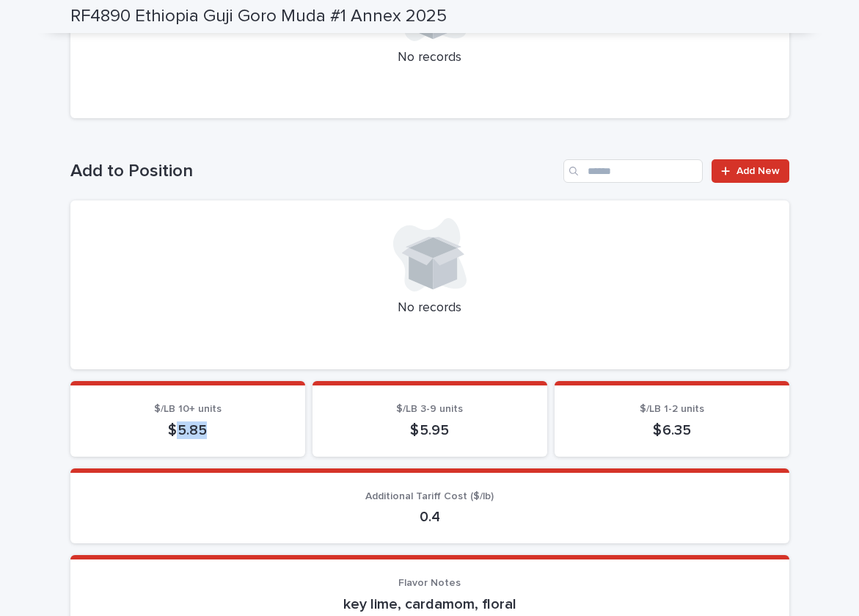
drag, startPoint x: 174, startPoint y: 427, endPoint x: 208, endPoint y: 427, distance: 33.8
click at [208, 427] on p "$ 5.85" at bounding box center [188, 430] width 200 height 18
copy p "5.85"
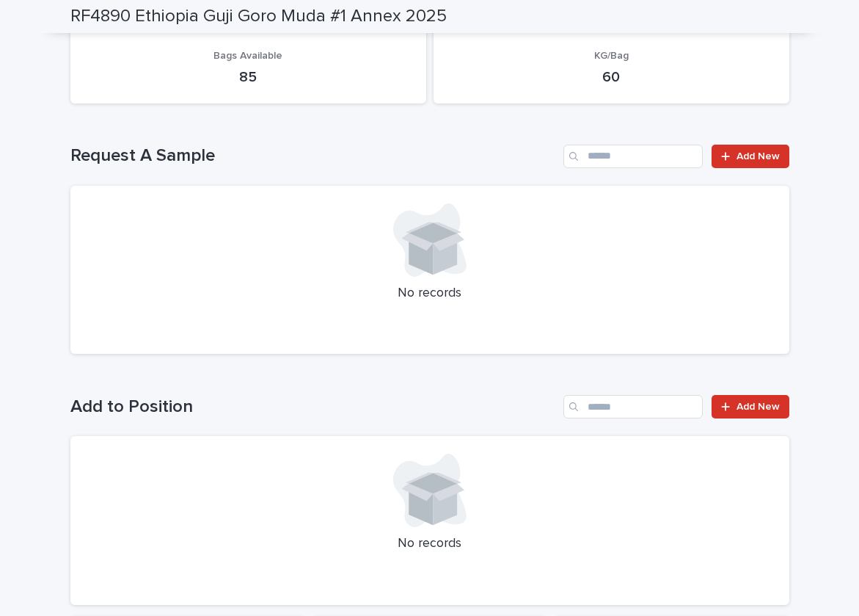
scroll to position [111, 0]
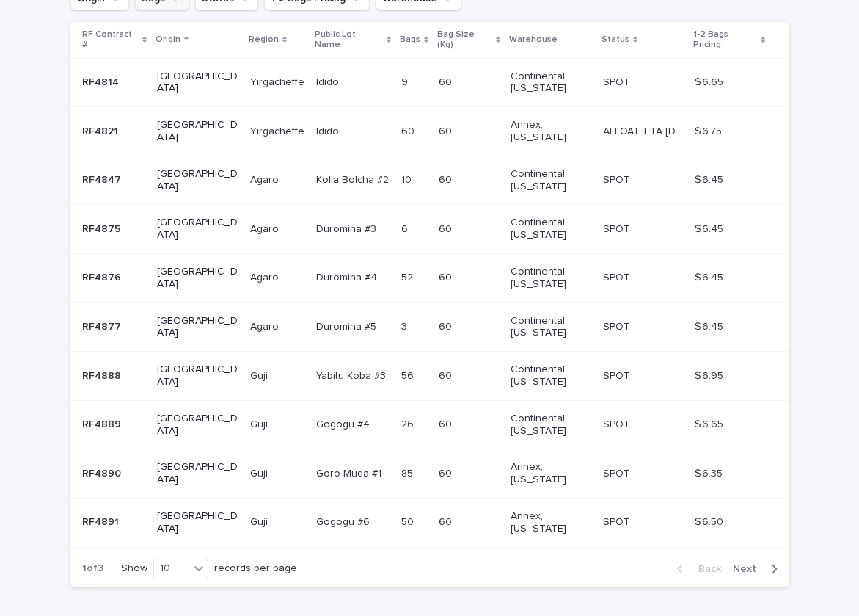
scroll to position [312, 0]
click at [770, 564] on div "button" at bounding box center [772, 570] width 12 height 13
click at [804, 446] on div "Loading... Saving… Loading... Saving… Offerlist Origin Bags Status 1-2 Bags Pri…" at bounding box center [429, 296] width 859 height 756
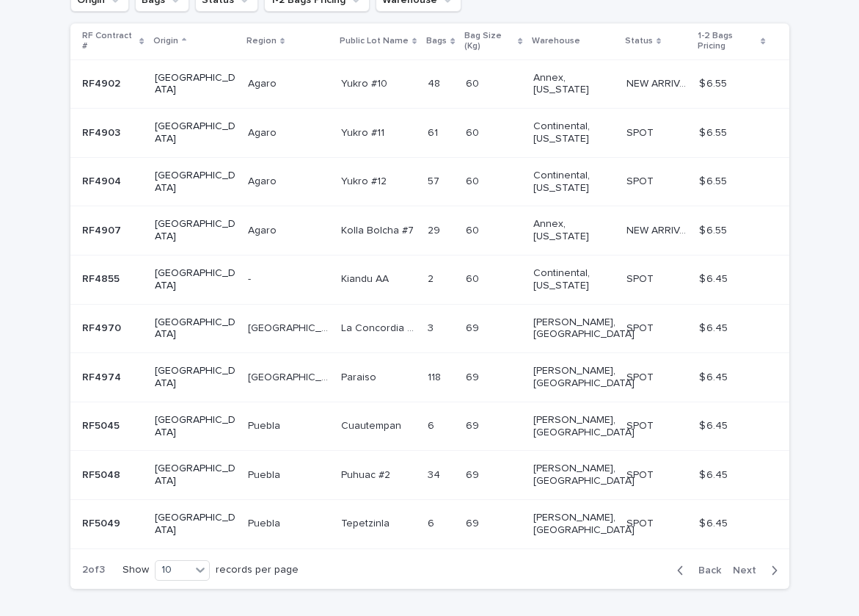
click at [712, 222] on p "$ 6.55" at bounding box center [714, 229] width 31 height 15
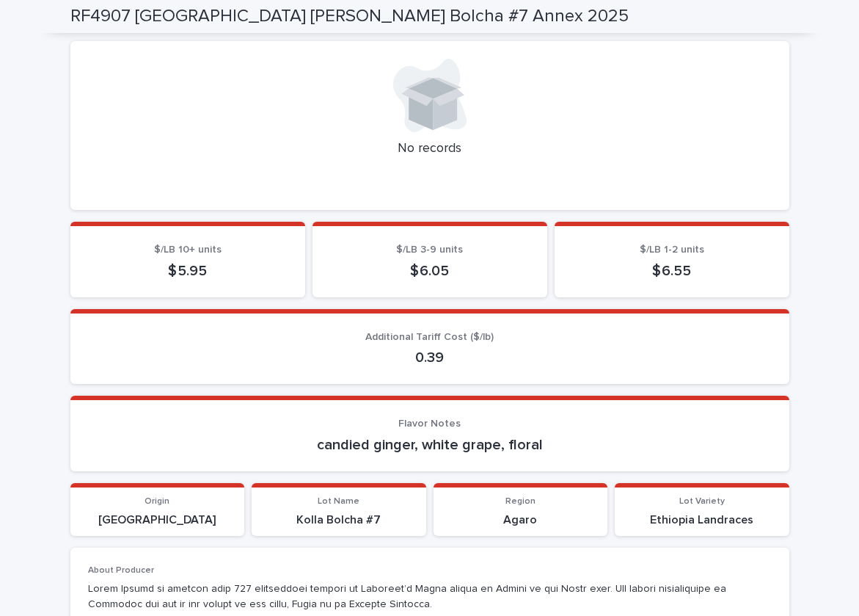
scroll to position [638, 0]
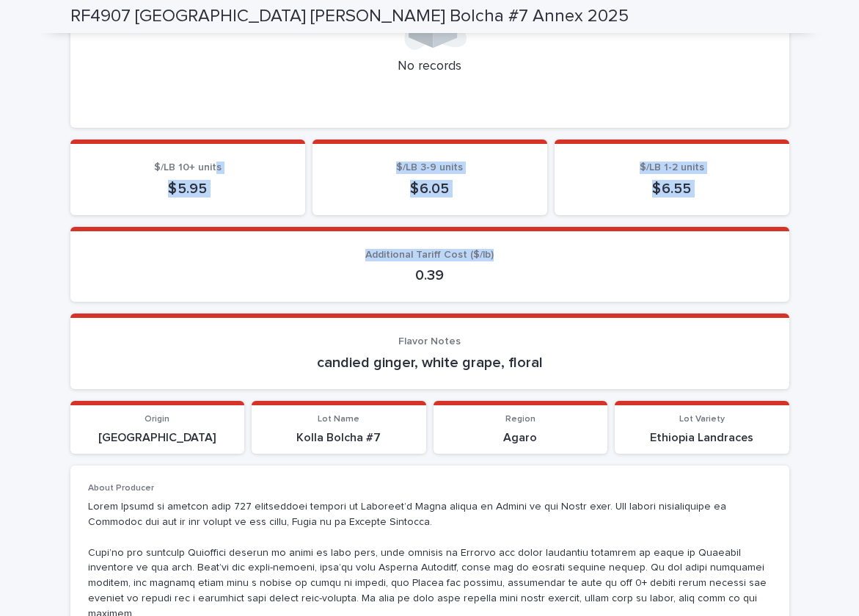
drag, startPoint x: 556, startPoint y: 258, endPoint x: 216, endPoint y: 167, distance: 352.0
click at [216, 166] on span "$/LB 10+ units" at bounding box center [188, 167] width 68 height 10
drag, startPoint x: 216, startPoint y: 166, endPoint x: 462, endPoint y: 282, distance: 272.5
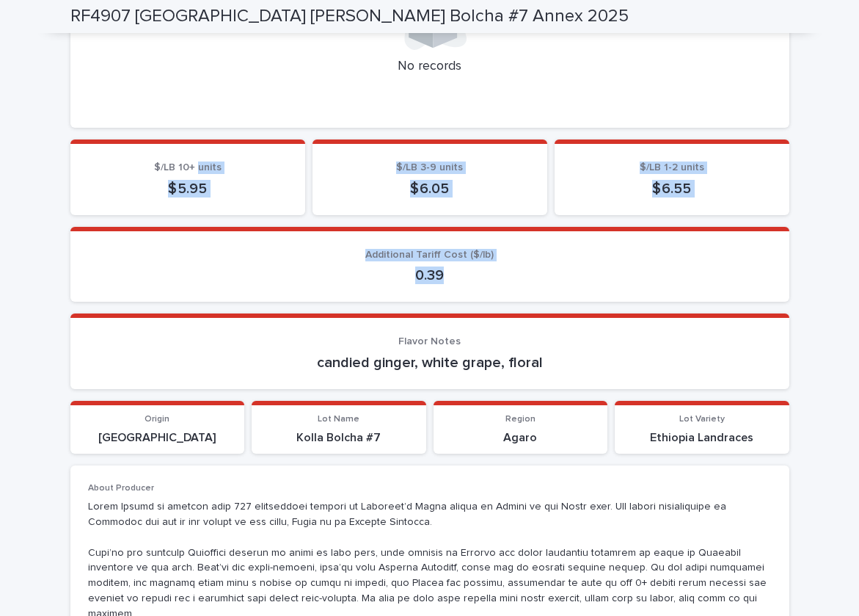
click at [462, 282] on section "Additional Tariff Cost ($/lb) 0.39" at bounding box center [429, 265] width 719 height 76
drag, startPoint x: 462, startPoint y: 282, endPoint x: 194, endPoint y: 104, distance: 321.4
click at [194, 104] on div at bounding box center [430, 102] width 684 height 15
drag, startPoint x: 194, startPoint y: 104, endPoint x: 499, endPoint y: 295, distance: 359.4
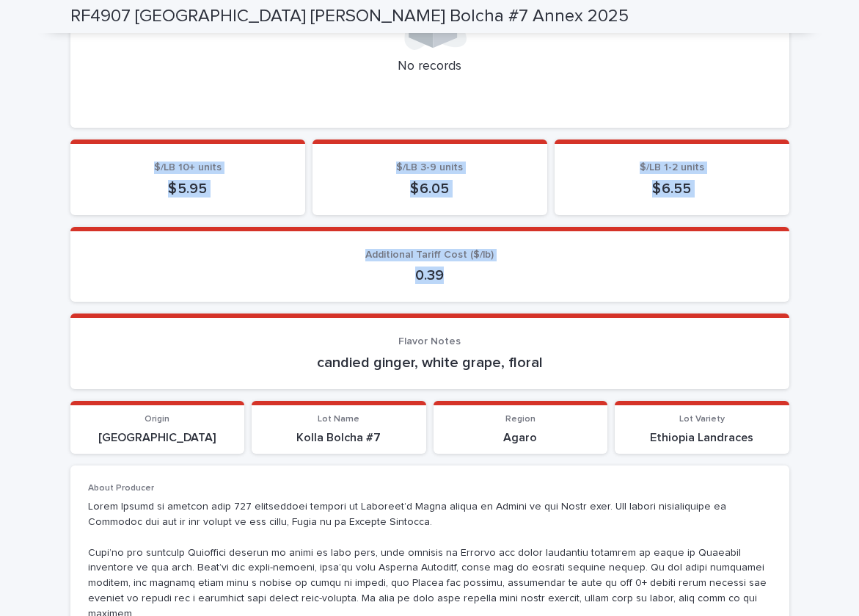
click at [499, 295] on section "Additional Tariff Cost ($/lb) 0.39" at bounding box center [429, 265] width 719 height 76
drag, startPoint x: 499, startPoint y: 295, endPoint x: 197, endPoint y: 92, distance: 363.4
click at [197, 92] on div "No records" at bounding box center [429, 43] width 719 height 169
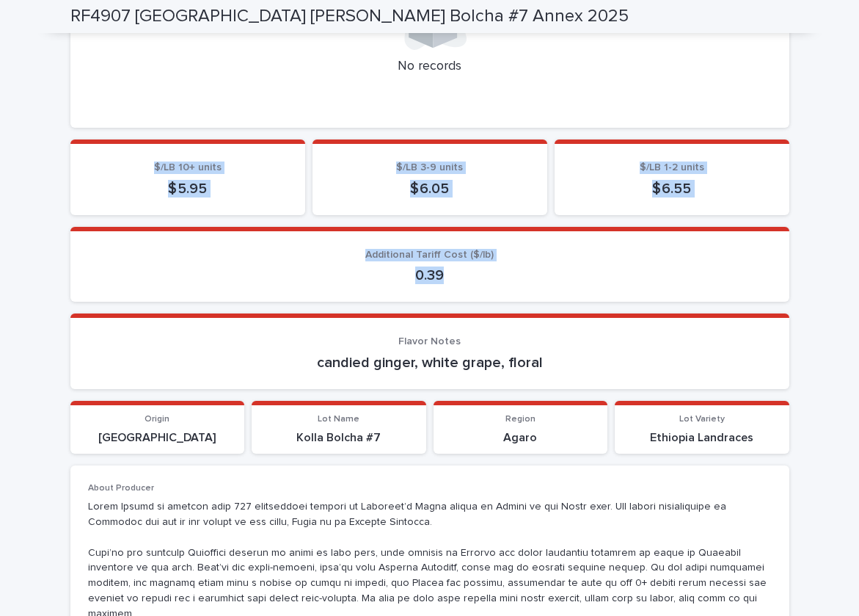
drag, startPoint x: 197, startPoint y: 92, endPoint x: 492, endPoint y: 304, distance: 362.4
click at [492, 304] on div "Loading... Saving… Additional Tariff Cost ($/lb) 0.39" at bounding box center [429, 270] width 719 height 87
drag, startPoint x: 492, startPoint y: 304, endPoint x: 200, endPoint y: 102, distance: 355.1
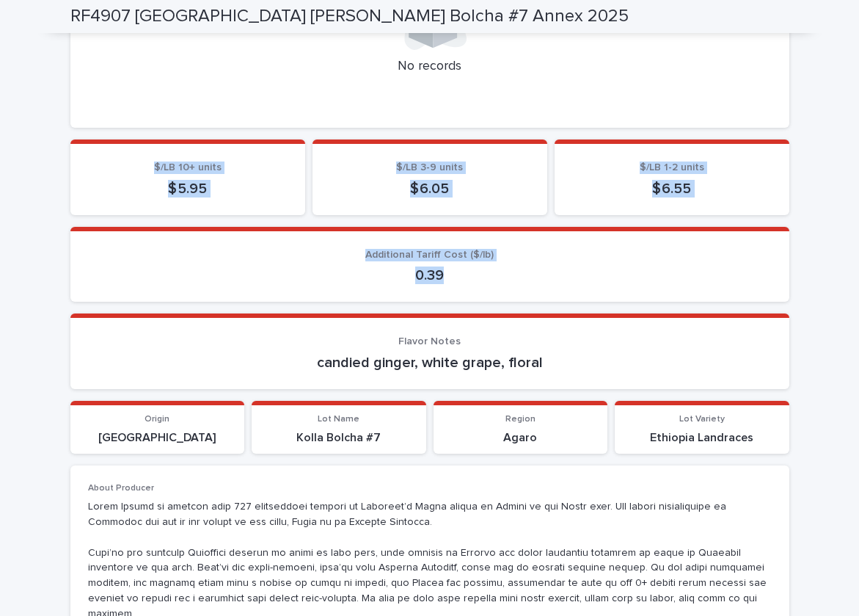
click at [200, 102] on div at bounding box center [430, 102] width 684 height 15
drag, startPoint x: 200, startPoint y: 102, endPoint x: 481, endPoint y: 277, distance: 331.0
click at [481, 277] on p "0.39" at bounding box center [430, 275] width 684 height 18
drag, startPoint x: 481, startPoint y: 277, endPoint x: 212, endPoint y: 92, distance: 326.1
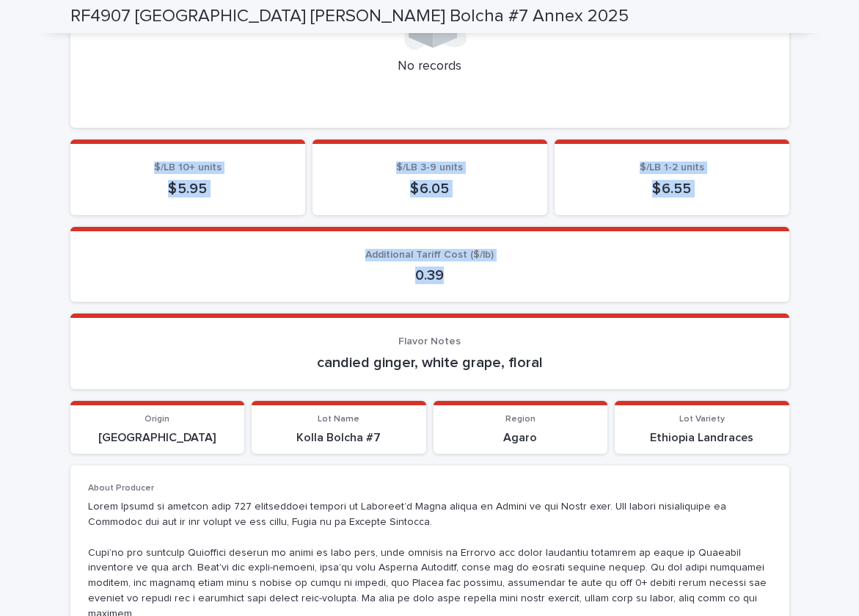
click at [212, 92] on div "No records" at bounding box center [429, 43] width 719 height 169
drag, startPoint x: 212, startPoint y: 92, endPoint x: 424, endPoint y: 254, distance: 267.0
click at [424, 254] on span "Additional Tariff Cost ($/lb)" at bounding box center [430, 255] width 128 height 10
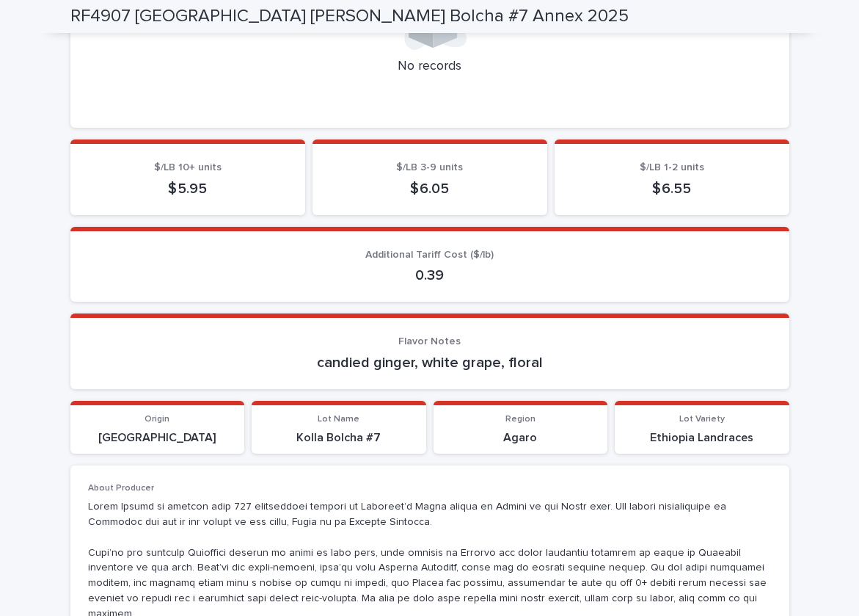
click at [308, 47] on div at bounding box center [430, 13] width 684 height 73
click at [313, 101] on div at bounding box center [430, 102] width 684 height 15
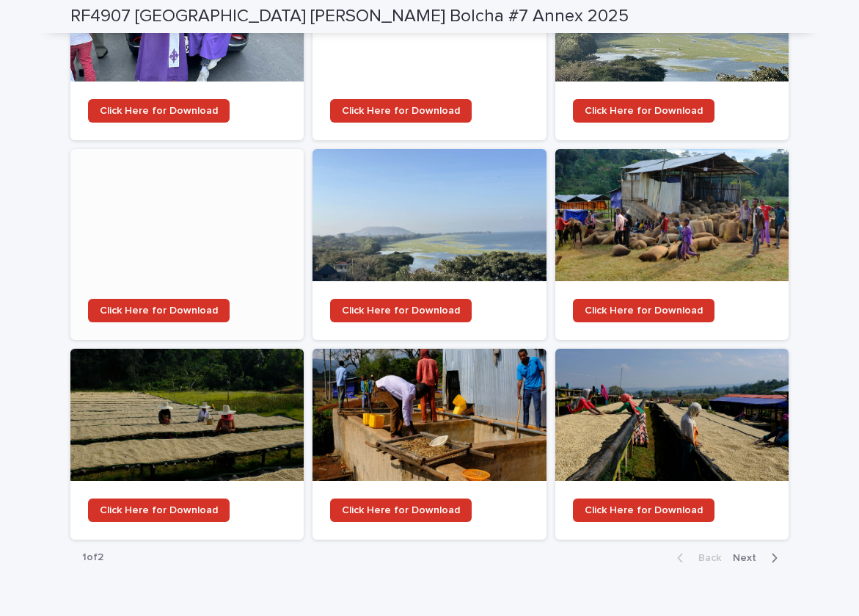
scroll to position [2466, 0]
